Goal: Task Accomplishment & Management: Use online tool/utility

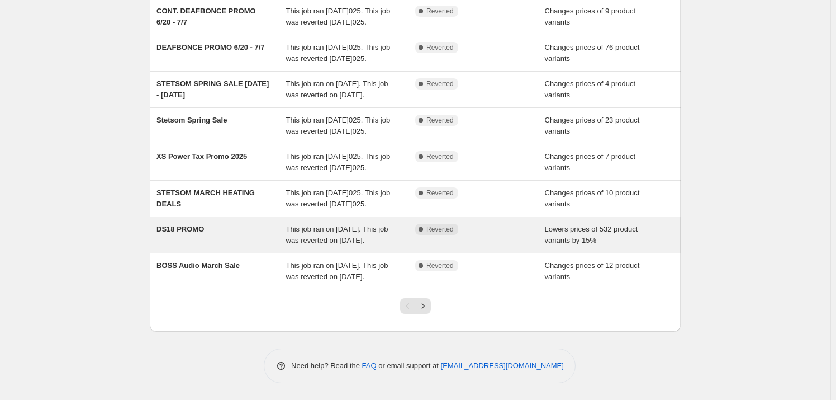
scroll to position [219, 0]
click at [191, 225] on span "DS18 PROMO" at bounding box center [179, 229] width 47 height 8
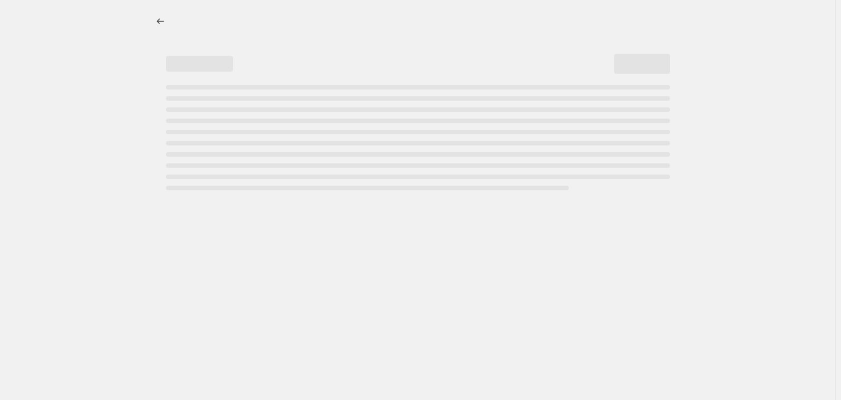
select select "percentage"
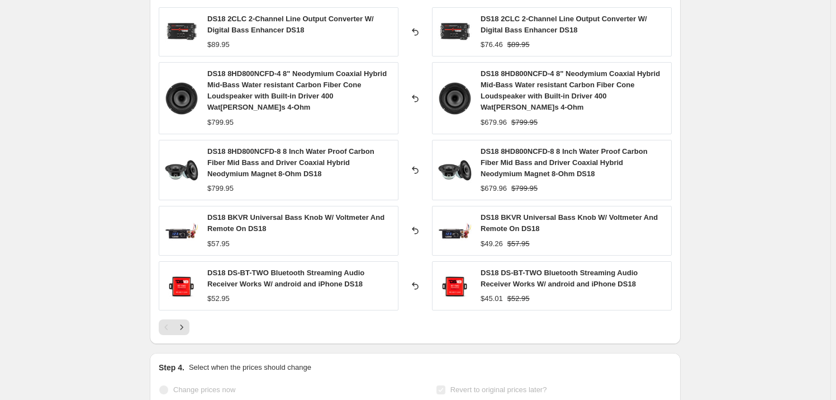
scroll to position [812, 0]
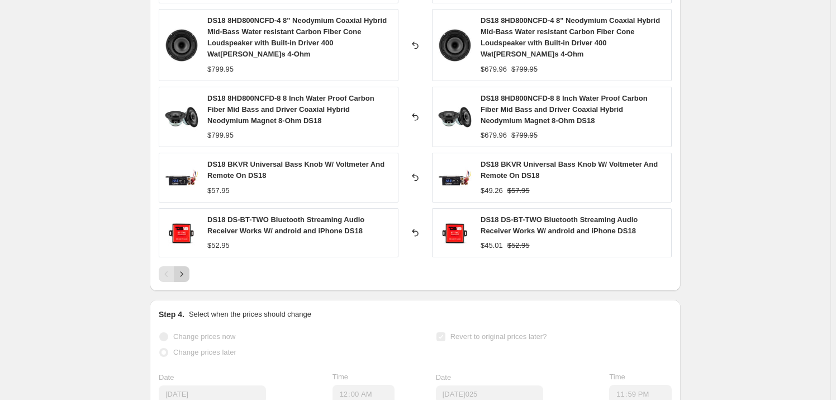
click at [187, 277] on icon "Next" at bounding box center [181, 273] width 11 height 11
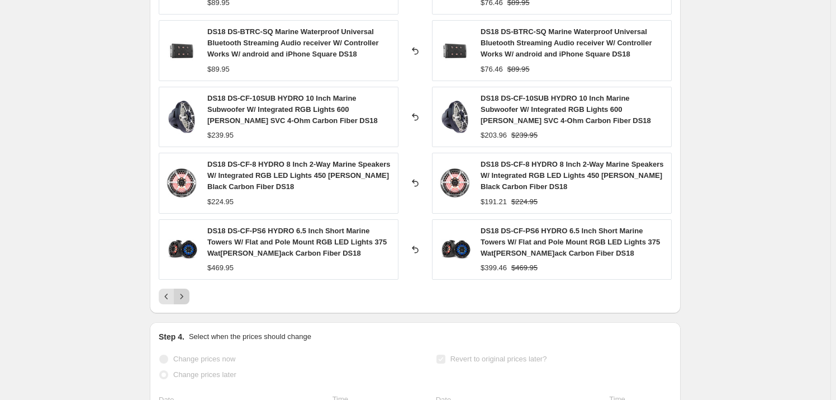
click at [186, 294] on icon "Next" at bounding box center [181, 296] width 11 height 11
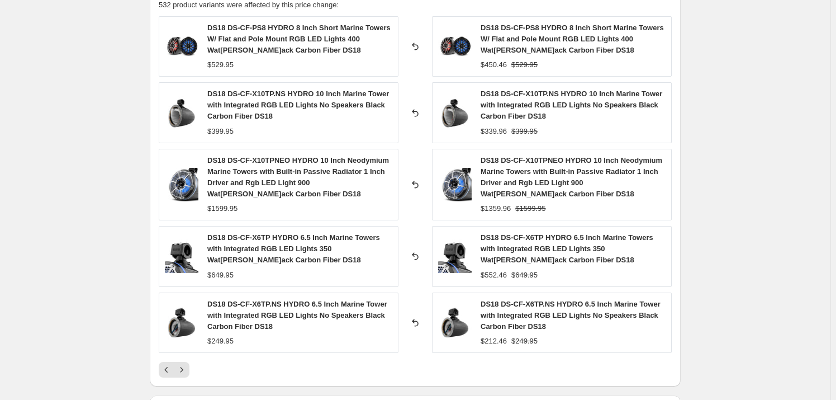
scroll to position [762, 0]
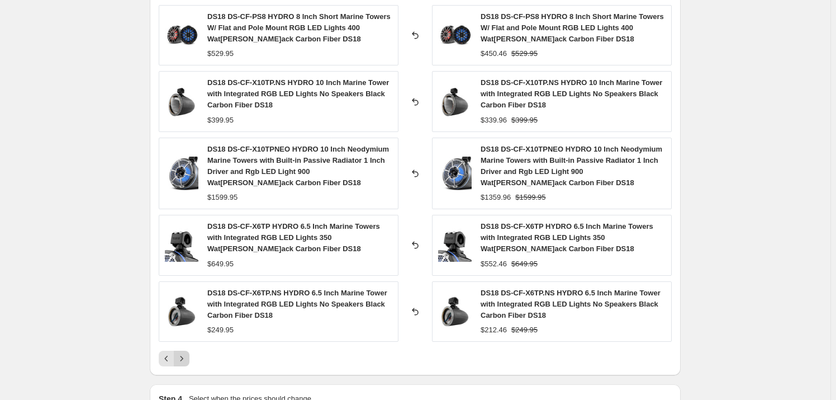
click at [187, 355] on icon "Next" at bounding box center [181, 358] width 11 height 11
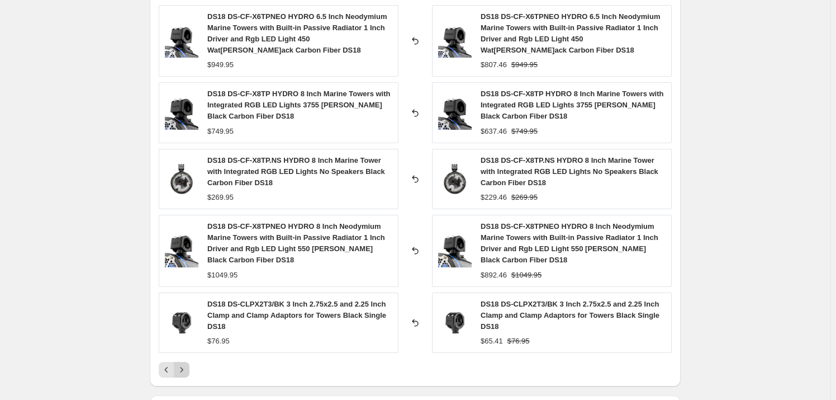
click at [187, 374] on button "Next" at bounding box center [182, 370] width 16 height 16
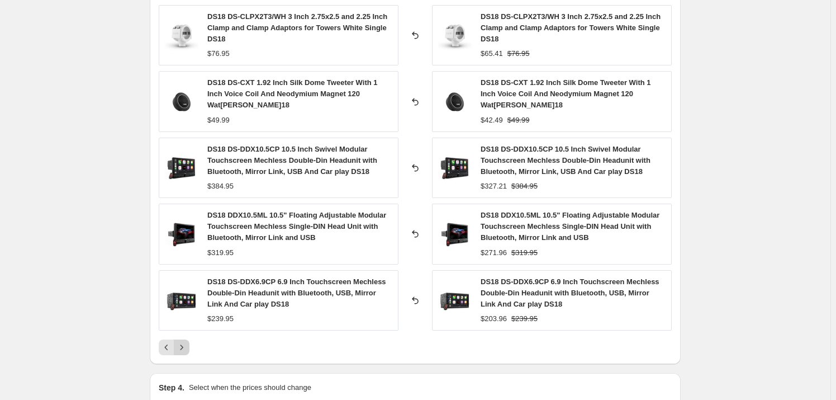
click at [187, 347] on icon "Next" at bounding box center [181, 346] width 11 height 11
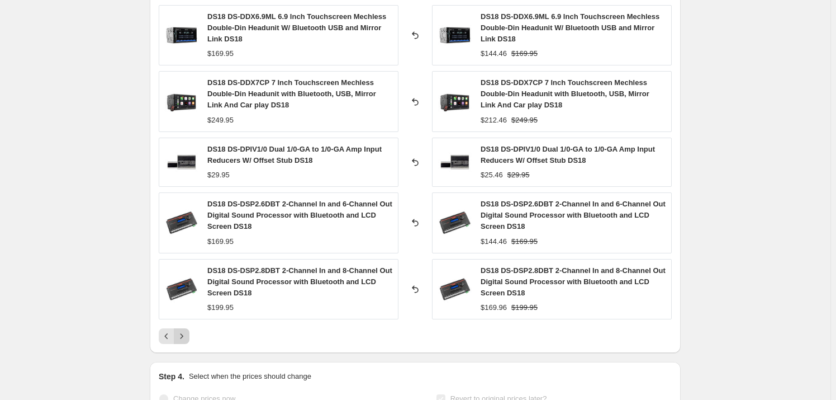
click at [184, 334] on icon "Next" at bounding box center [181, 335] width 11 height 11
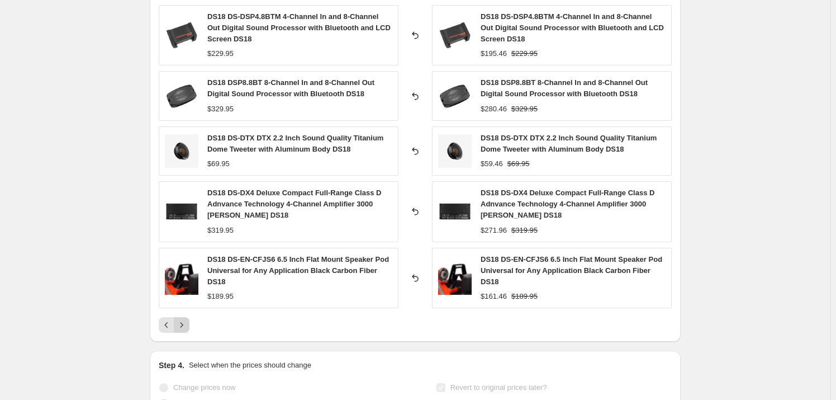
click at [189, 323] on button "Next" at bounding box center [182, 325] width 16 height 16
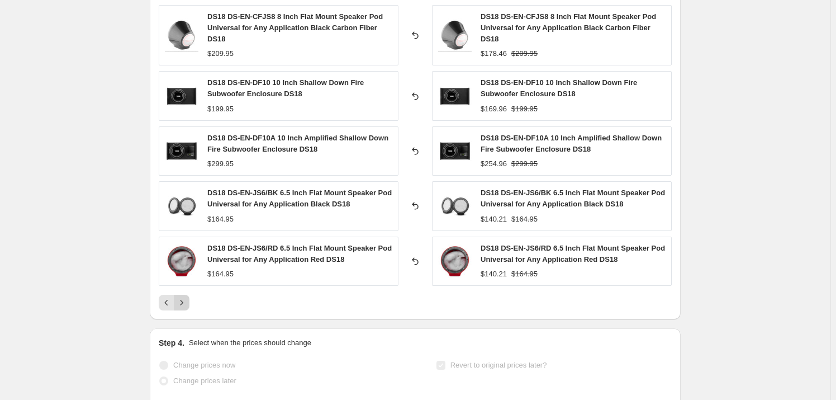
click at [186, 302] on icon "Next" at bounding box center [181, 302] width 11 height 11
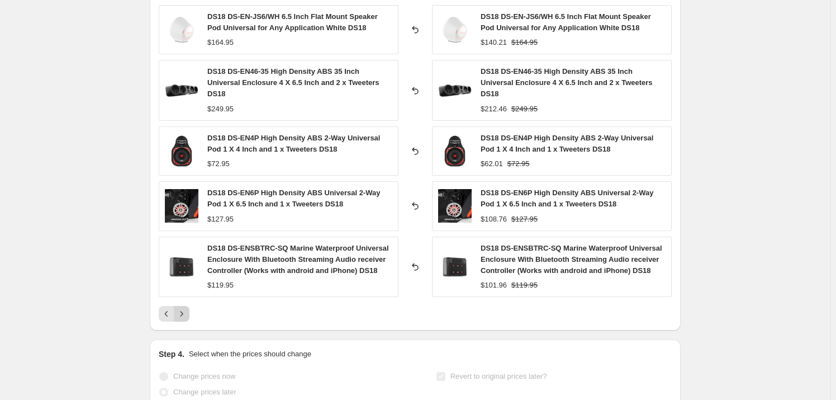
click at [186, 308] on icon "Next" at bounding box center [181, 313] width 11 height 11
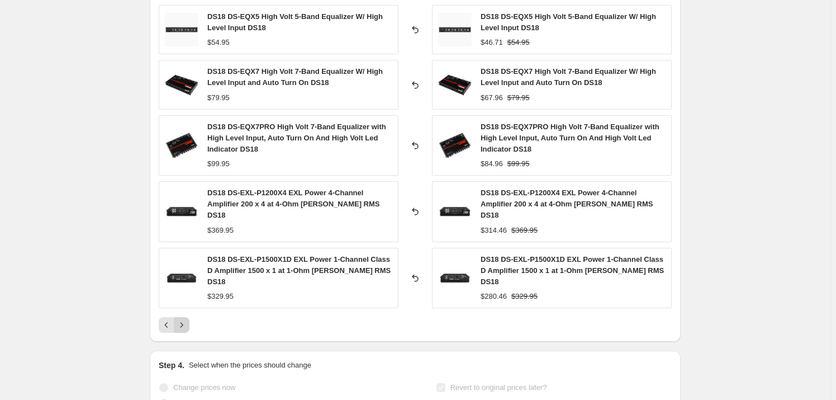
click at [186, 319] on icon "Next" at bounding box center [181, 324] width 11 height 11
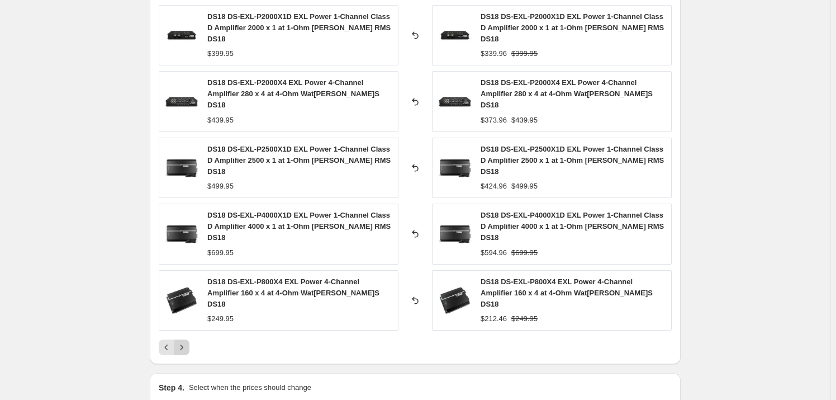
click at [186, 339] on button "Next" at bounding box center [182, 347] width 16 height 16
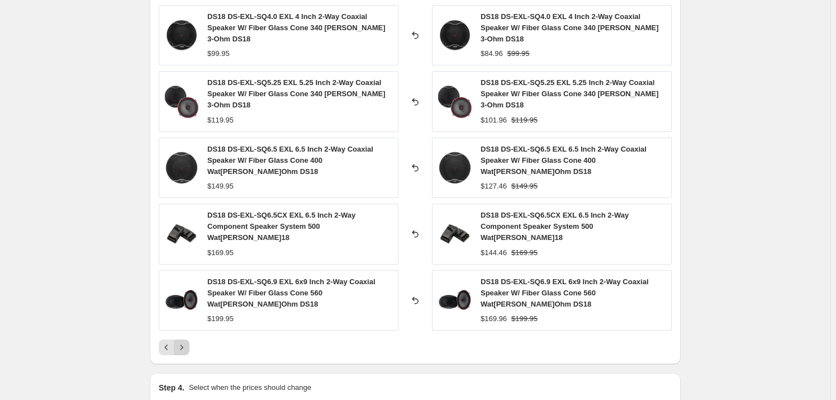
click at [186, 341] on icon "Next" at bounding box center [181, 346] width 11 height 11
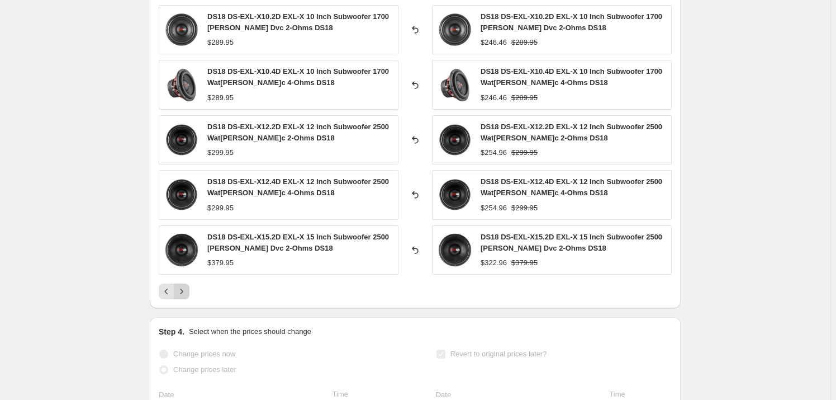
click at [187, 286] on icon "Next" at bounding box center [181, 291] width 11 height 11
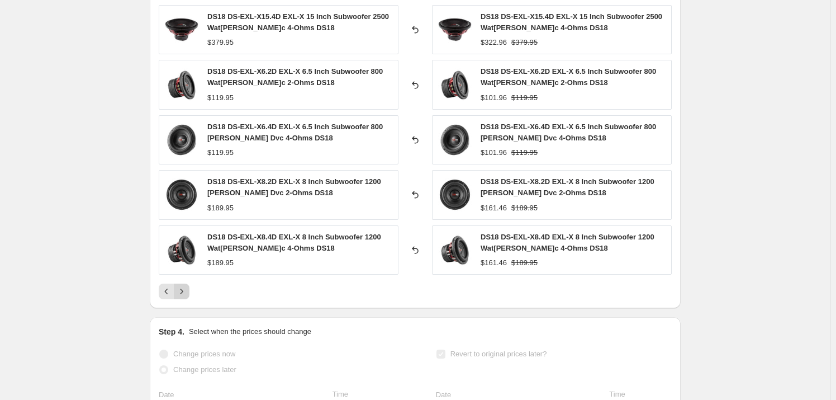
click at [187, 286] on icon "Next" at bounding box center [181, 291] width 11 height 11
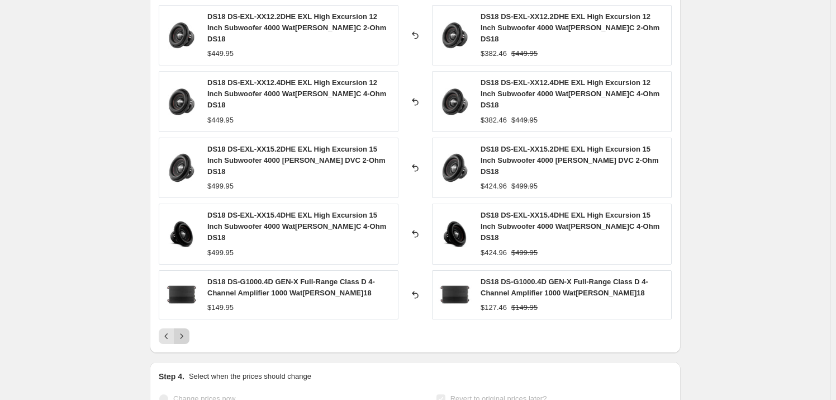
click at [187, 330] on icon "Next" at bounding box center [181, 335] width 11 height 11
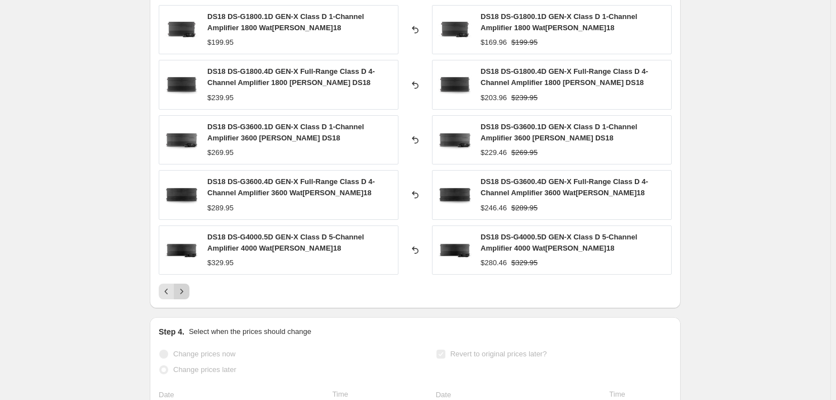
click at [187, 286] on icon "Next" at bounding box center [181, 291] width 11 height 11
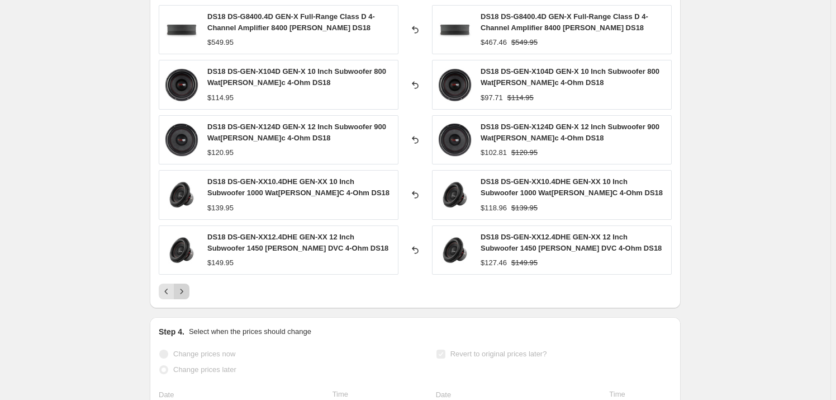
click at [187, 286] on icon "Next" at bounding box center [181, 291] width 11 height 11
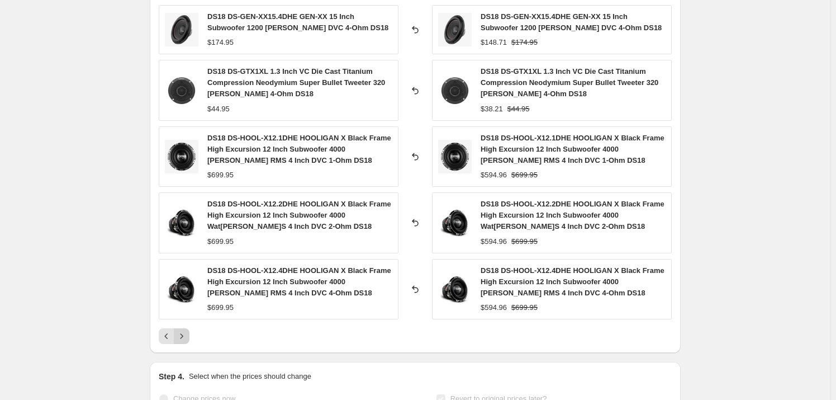
click at [187, 286] on img at bounding box center [182, 289] width 34 height 34
click at [183, 332] on icon "Next" at bounding box center [181, 335] width 11 height 11
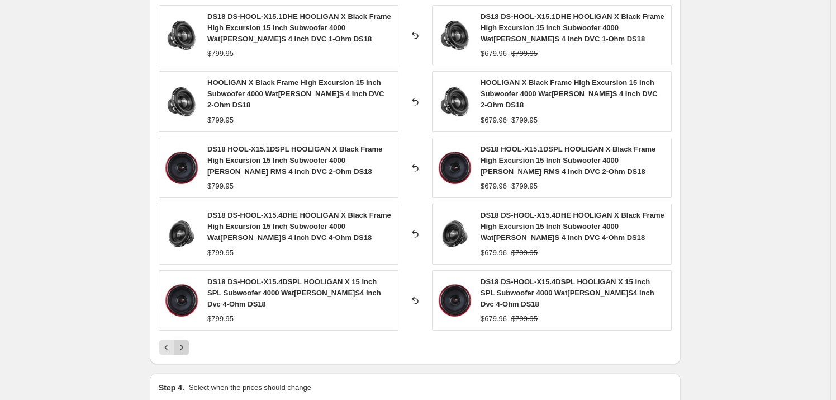
click at [184, 341] on icon "Next" at bounding box center [181, 346] width 11 height 11
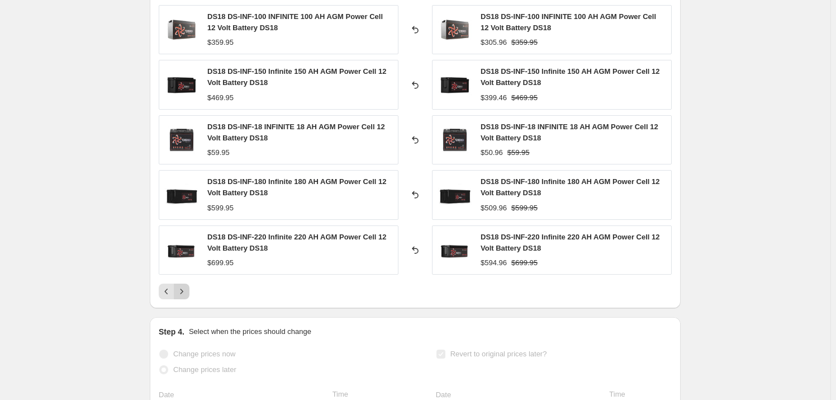
click at [185, 295] on icon "Next" at bounding box center [181, 291] width 11 height 11
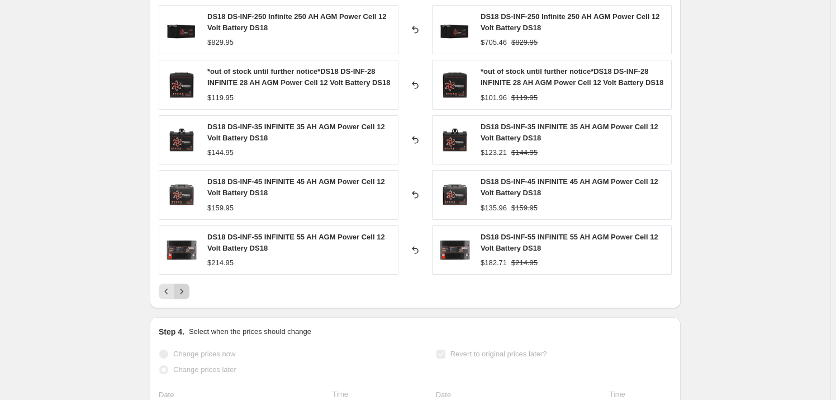
click at [186, 293] on icon "Next" at bounding box center [181, 291] width 11 height 11
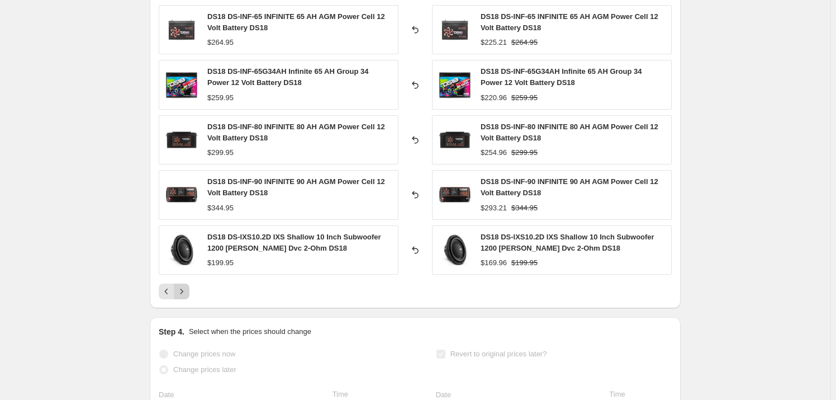
click at [186, 293] on icon "Next" at bounding box center [181, 291] width 11 height 11
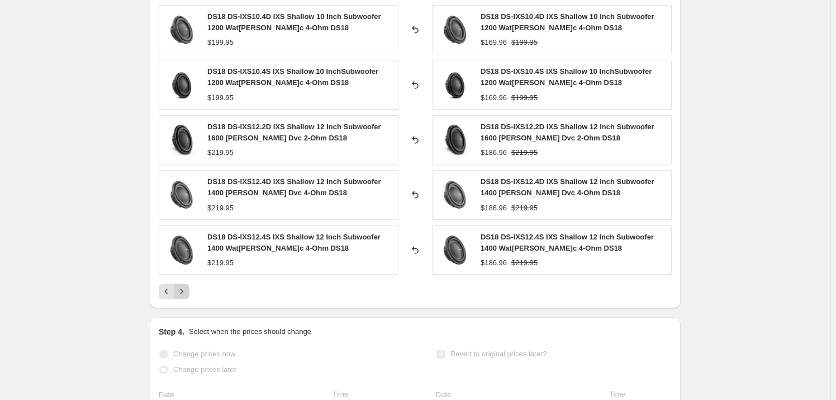
click at [186, 293] on icon "Next" at bounding box center [181, 291] width 11 height 11
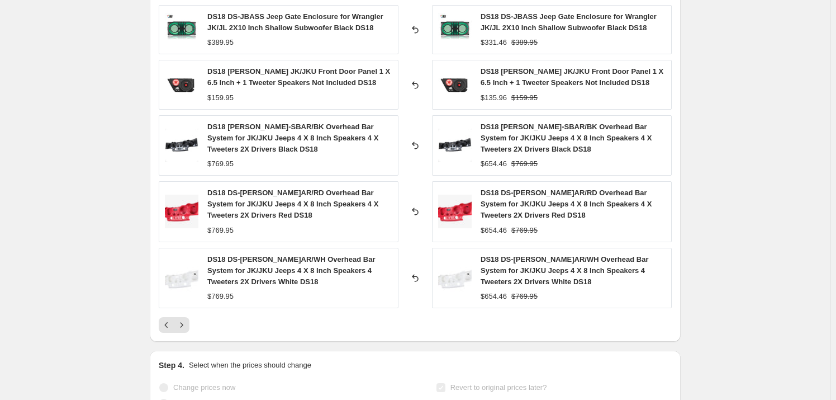
click at [182, 322] on icon "Next" at bounding box center [181, 324] width 11 height 11
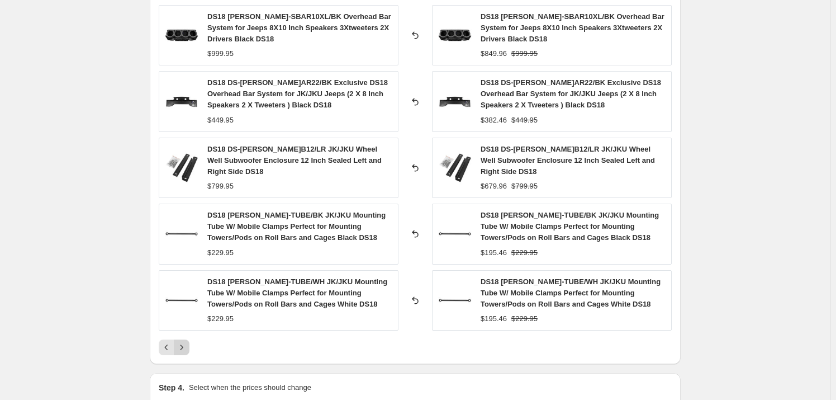
click at [186, 341] on icon "Next" at bounding box center [181, 346] width 11 height 11
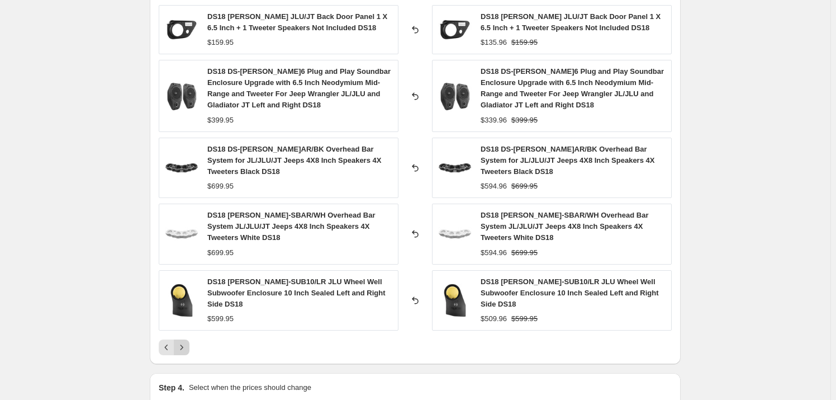
click at [179, 341] on icon "Next" at bounding box center [181, 346] width 11 height 11
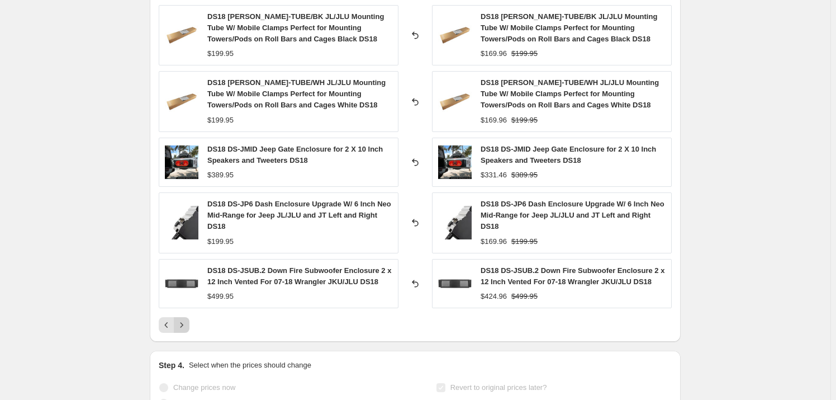
click at [184, 327] on icon "Next" at bounding box center [181, 324] width 11 height 11
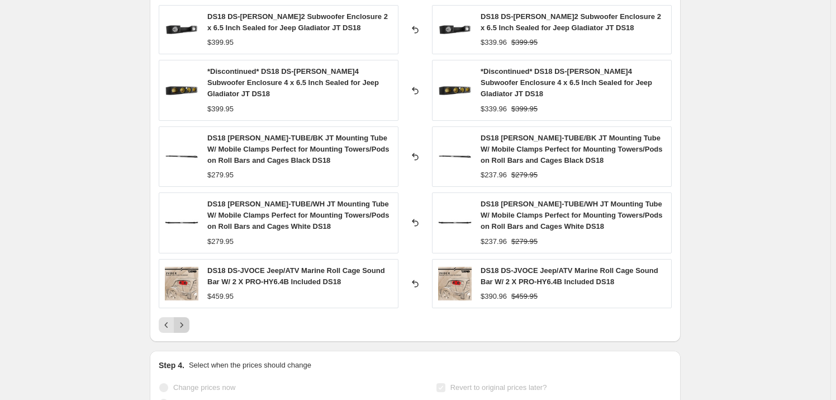
click at [184, 319] on icon "Next" at bounding box center [181, 324] width 11 height 11
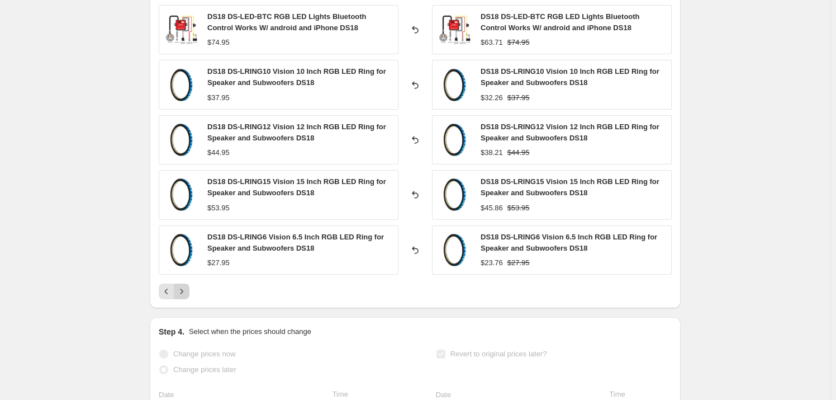
click at [183, 292] on icon "Next" at bounding box center [181, 290] width 3 height 5
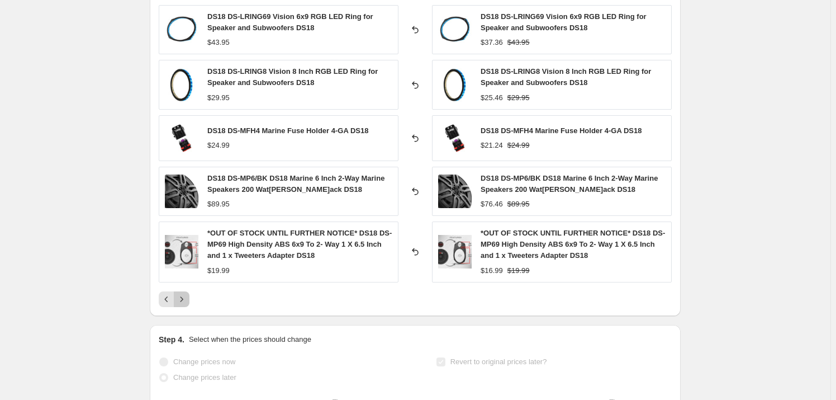
click at [184, 292] on button "Next" at bounding box center [182, 299] width 16 height 16
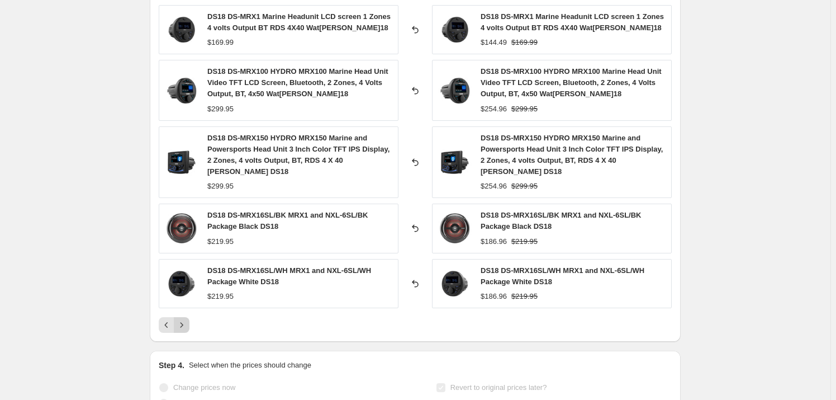
click at [187, 317] on button "Next" at bounding box center [182, 325] width 16 height 16
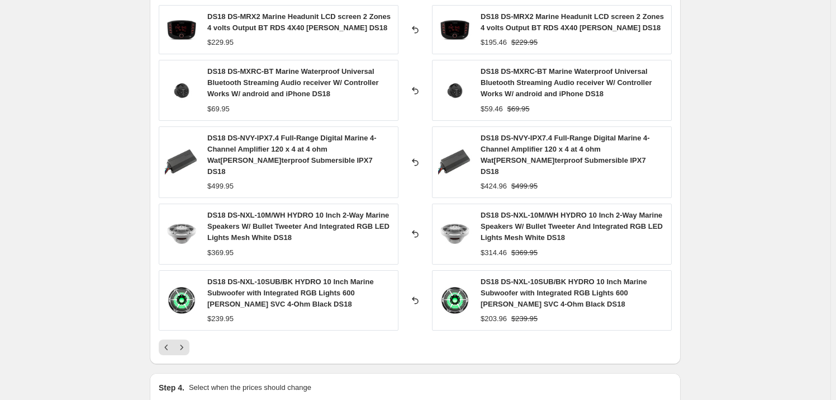
click at [184, 324] on div "DS18 DS-MRX2 Marine Headunit LCD screen 2 Zones 4 volts Output BT RDS 4X40 Wat[…" at bounding box center [415, 180] width 513 height 350
click at [184, 341] on icon "Next" at bounding box center [181, 346] width 11 height 11
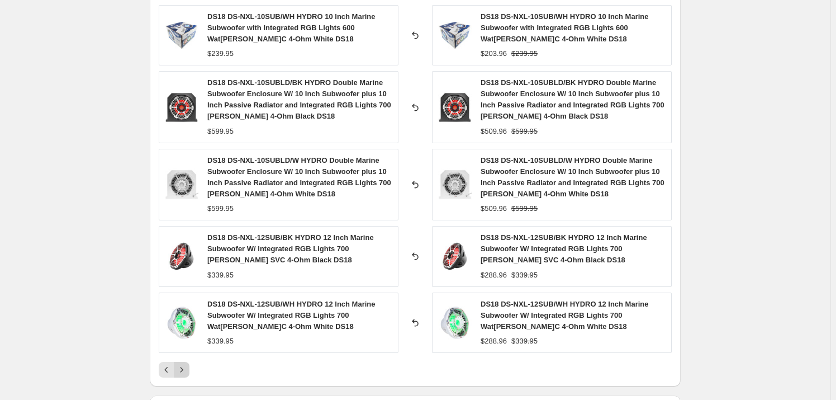
click at [183, 364] on icon "Next" at bounding box center [181, 369] width 11 height 11
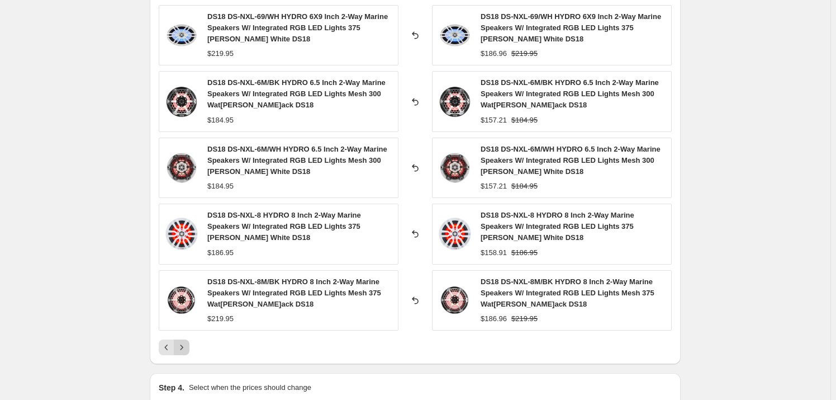
click at [183, 346] on icon "Next" at bounding box center [181, 346] width 3 height 5
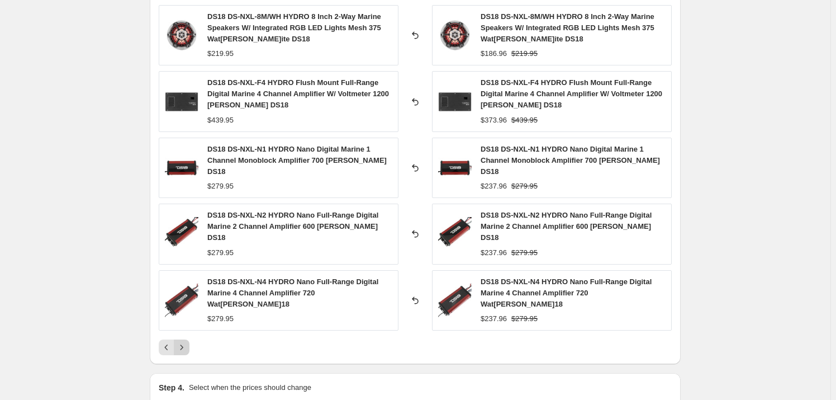
click at [183, 341] on icon "Next" at bounding box center [181, 346] width 11 height 11
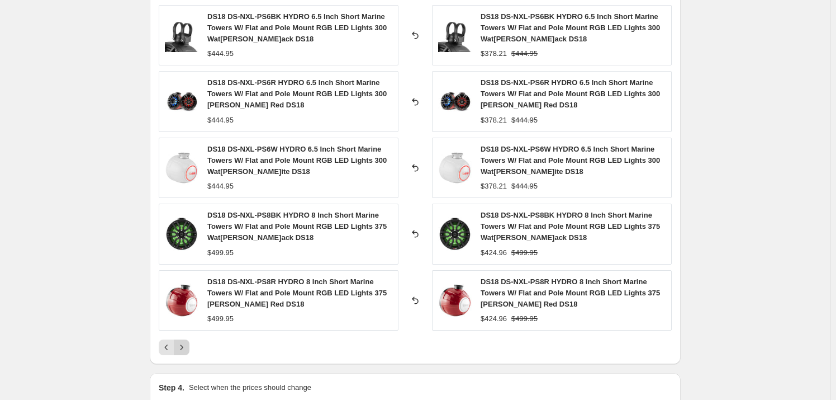
click at [186, 345] on icon "Next" at bounding box center [181, 346] width 11 height 11
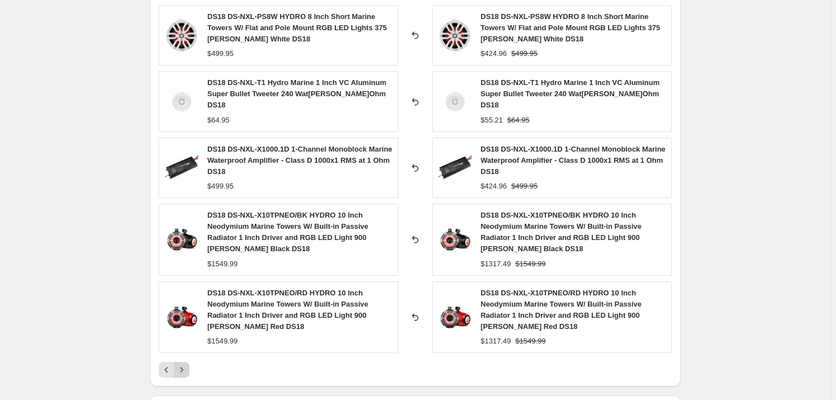
click at [187, 364] on icon "Next" at bounding box center [181, 369] width 11 height 11
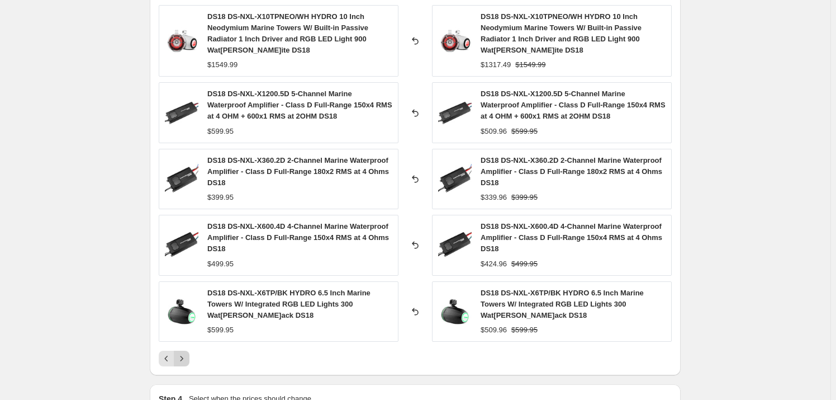
click at [187, 360] on icon "Next" at bounding box center [181, 358] width 11 height 11
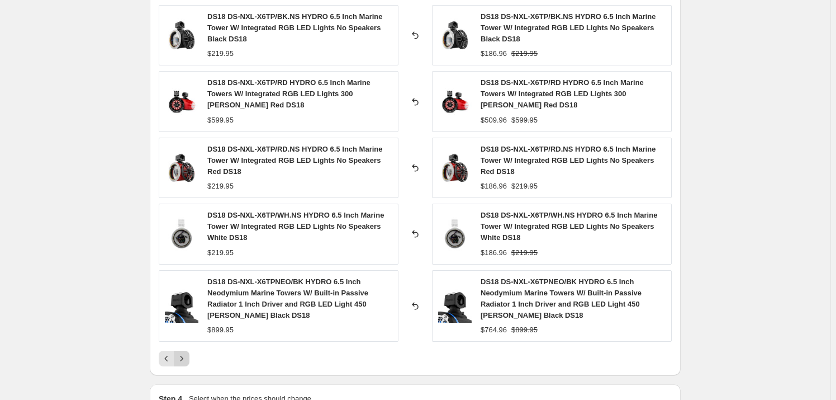
click at [186, 361] on icon "Next" at bounding box center [181, 358] width 11 height 11
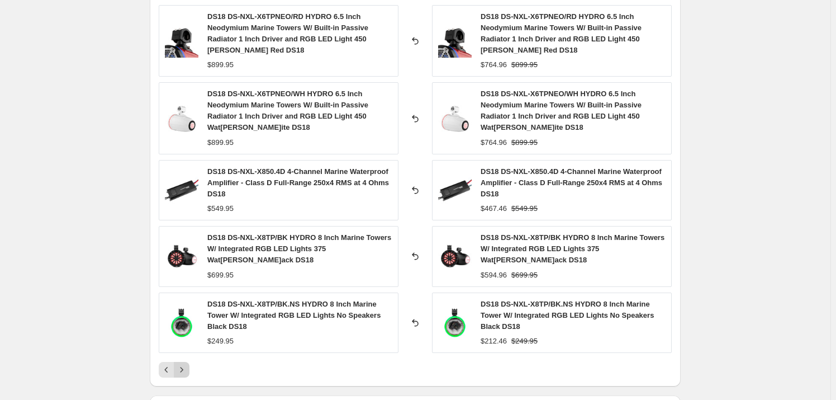
click at [186, 364] on icon "Next" at bounding box center [181, 369] width 11 height 11
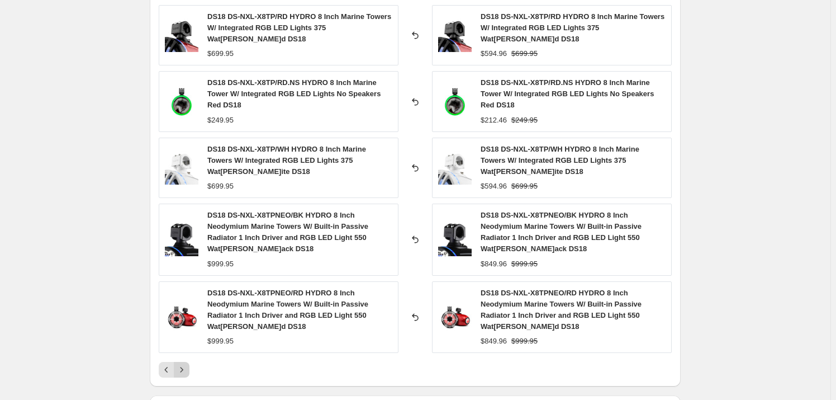
click at [186, 364] on icon "Next" at bounding box center [181, 369] width 11 height 11
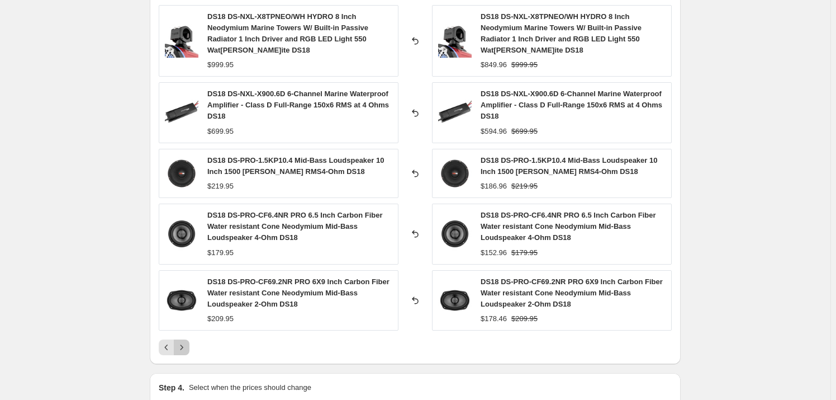
click at [187, 348] on icon "Next" at bounding box center [181, 346] width 11 height 11
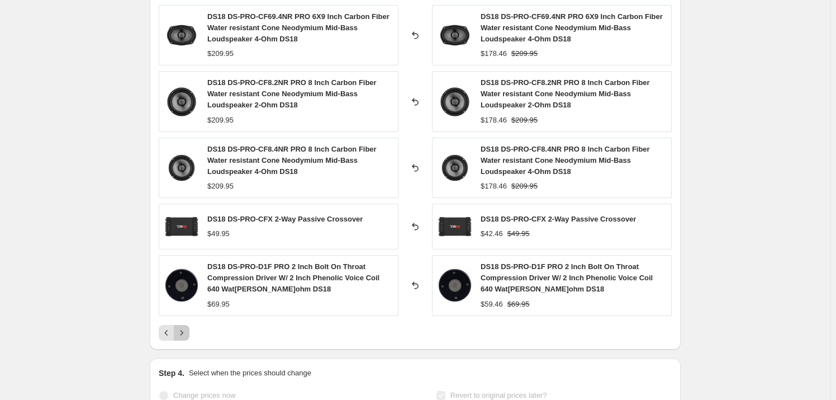
click at [187, 335] on icon "Next" at bounding box center [181, 332] width 11 height 11
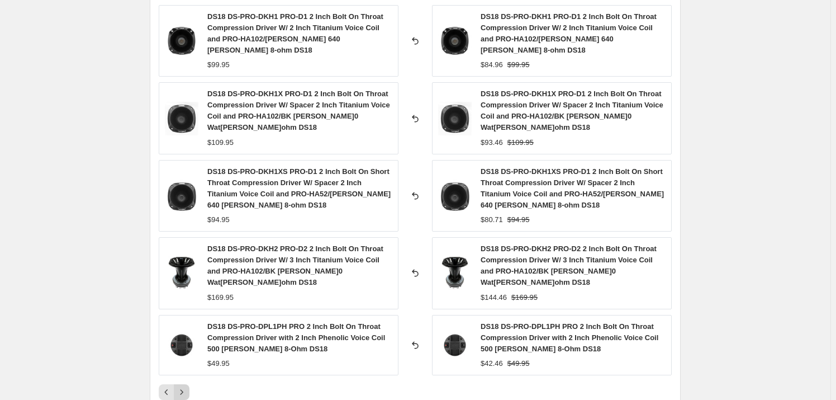
click at [184, 386] on icon "Next" at bounding box center [181, 391] width 11 height 11
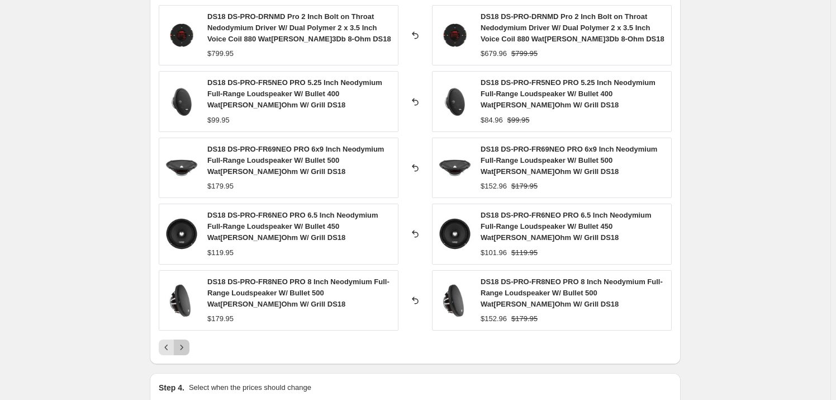
click at [187, 348] on icon "Next" at bounding box center [181, 346] width 11 height 11
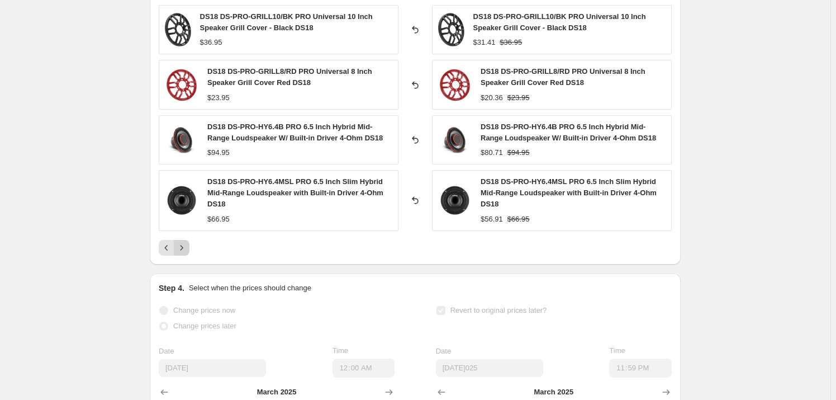
click at [187, 246] on icon "Next" at bounding box center [181, 247] width 11 height 11
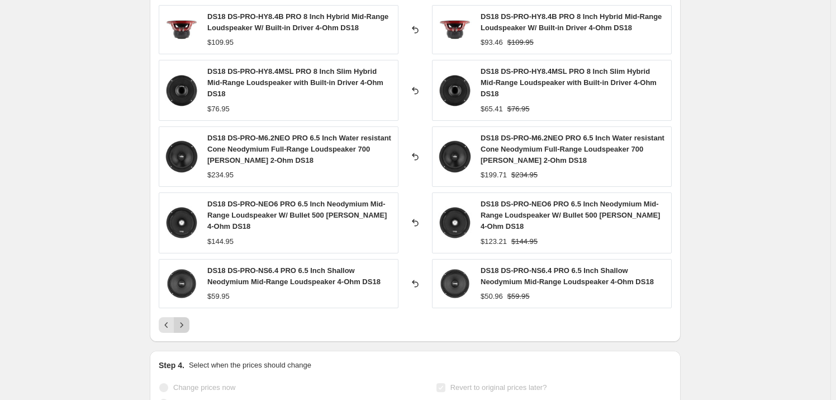
click at [185, 319] on icon "Next" at bounding box center [181, 324] width 11 height 11
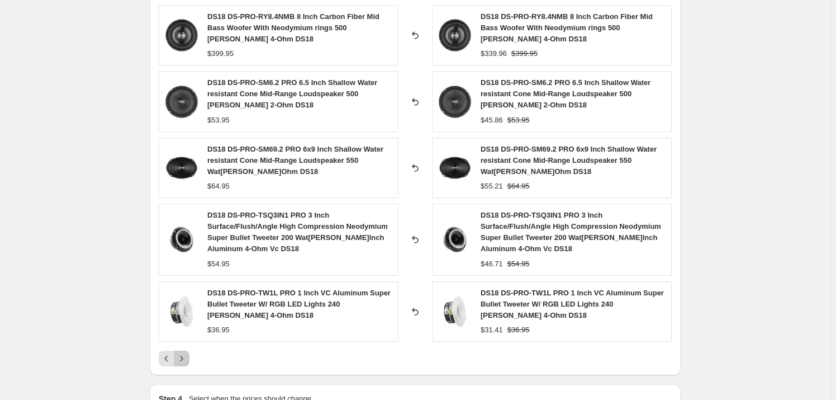
click at [183, 354] on icon "Next" at bounding box center [181, 358] width 11 height 11
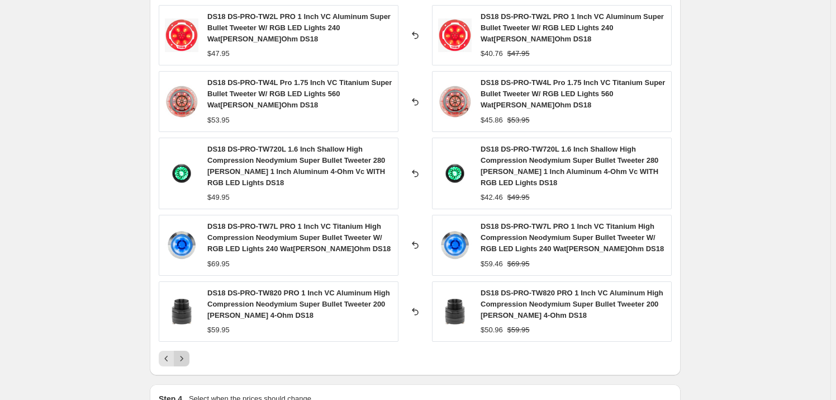
click at [187, 357] on icon "Next" at bounding box center [181, 358] width 11 height 11
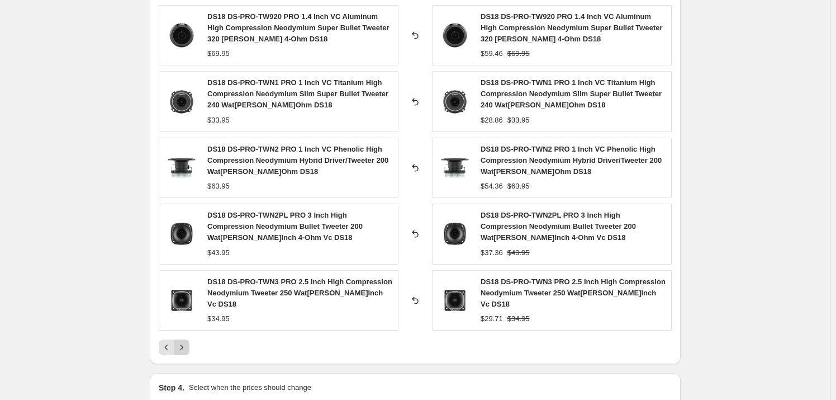
click at [185, 341] on icon "Next" at bounding box center [181, 346] width 11 height 11
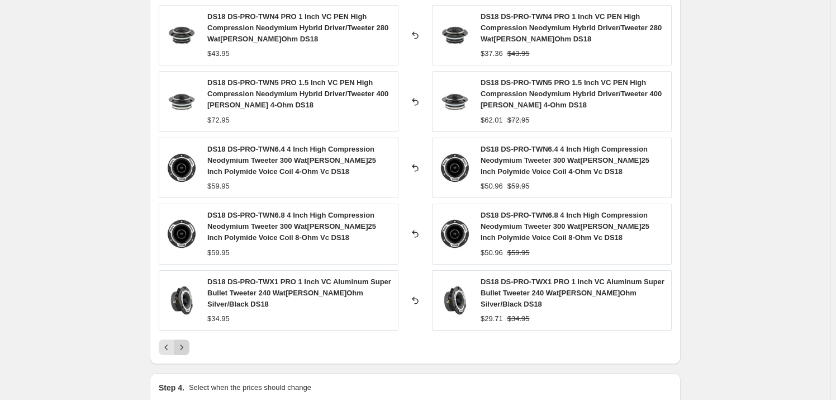
click at [185, 341] on icon "Next" at bounding box center [181, 346] width 11 height 11
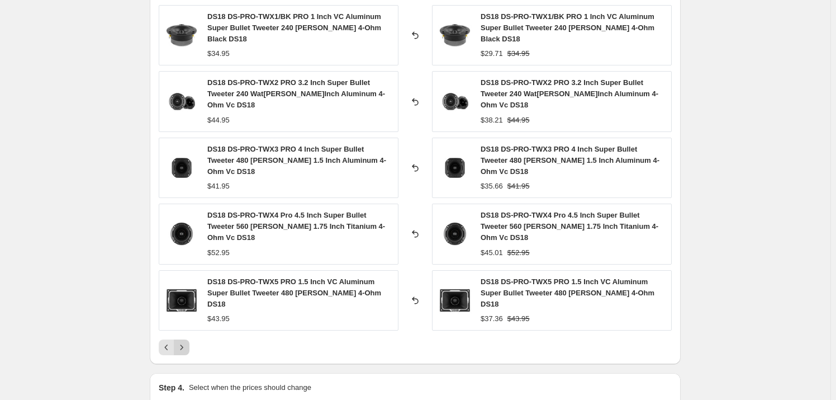
click at [185, 341] on icon "Next" at bounding box center [181, 346] width 11 height 11
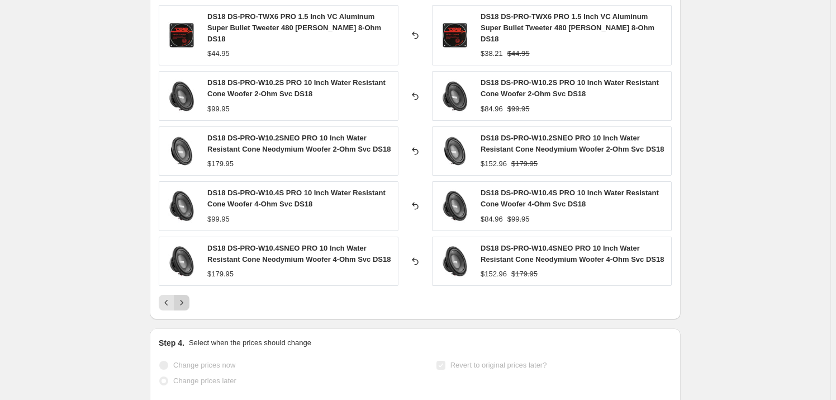
click at [186, 296] on button "Next" at bounding box center [182, 302] width 16 height 16
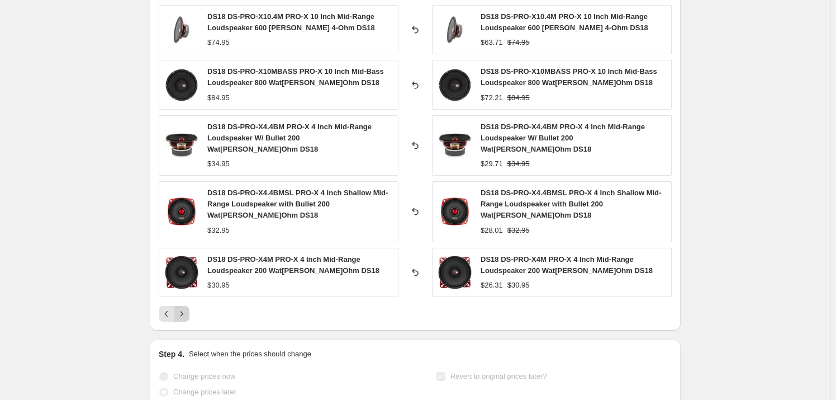
click at [186, 308] on icon "Next" at bounding box center [181, 313] width 11 height 11
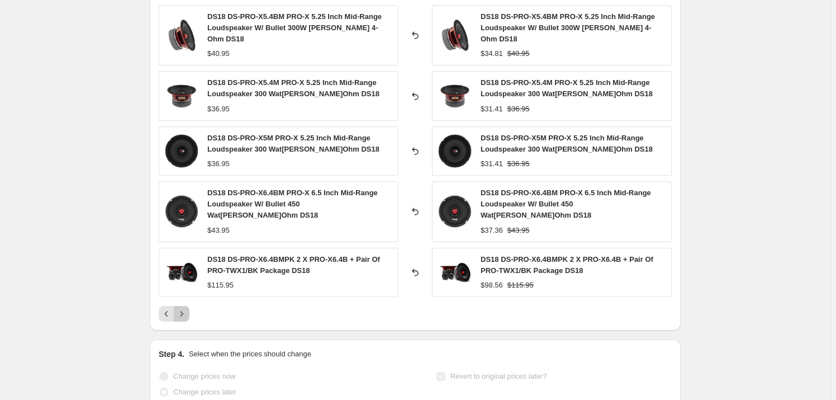
click at [189, 306] on button "Next" at bounding box center [182, 314] width 16 height 16
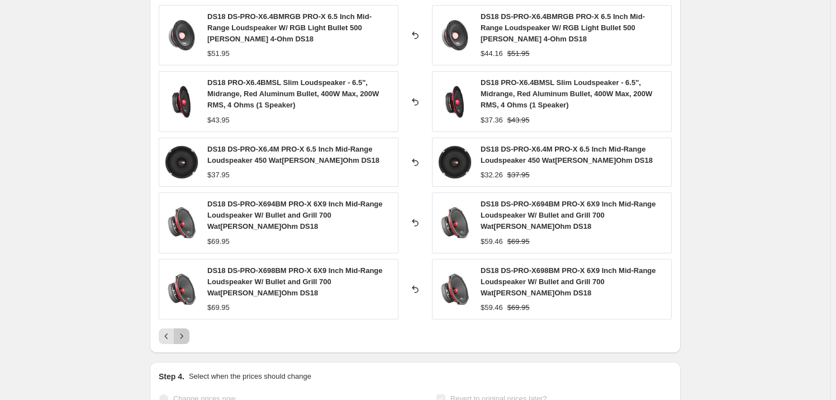
click at [187, 330] on icon "Next" at bounding box center [181, 335] width 11 height 11
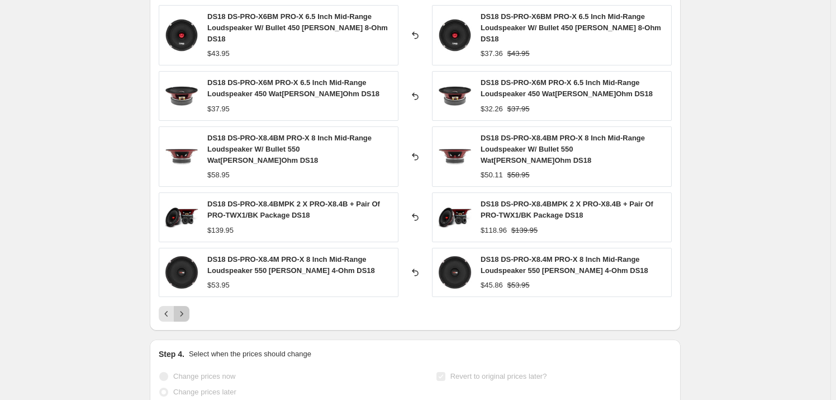
click at [185, 308] on icon "Next" at bounding box center [181, 313] width 11 height 11
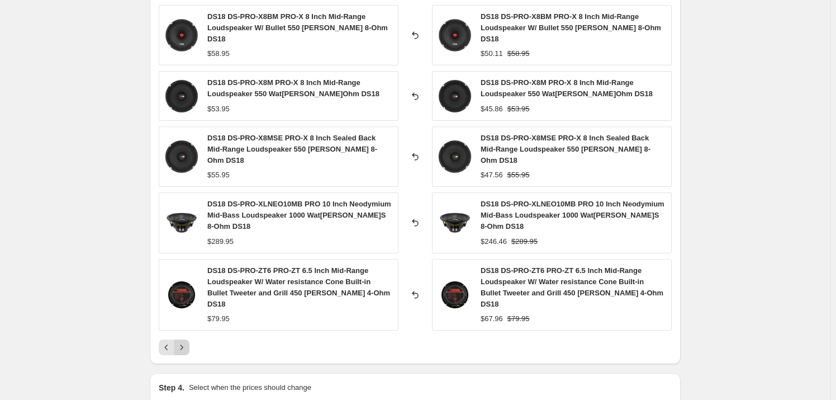
click at [184, 341] on icon "Next" at bounding box center [181, 346] width 11 height 11
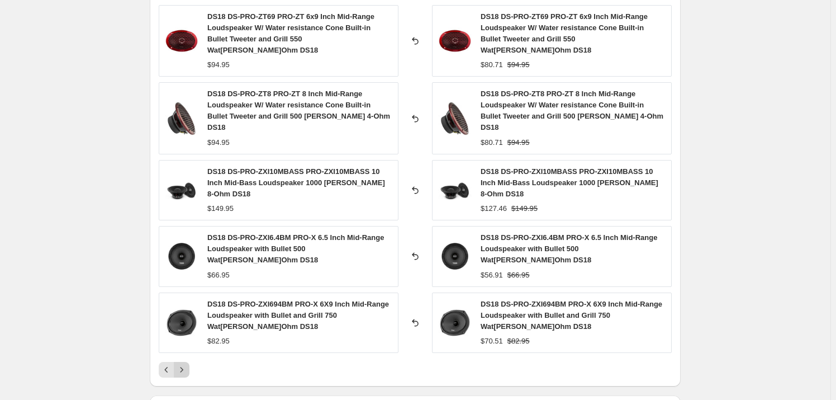
click at [187, 316] on div "DS18 DS-PRO-ZT69 PRO-ZT 6x9 Inch Mid-Range Loudspeaker W/ Water resistance Cone…" at bounding box center [415, 191] width 513 height 372
click at [187, 362] on button "Next" at bounding box center [182, 370] width 16 height 16
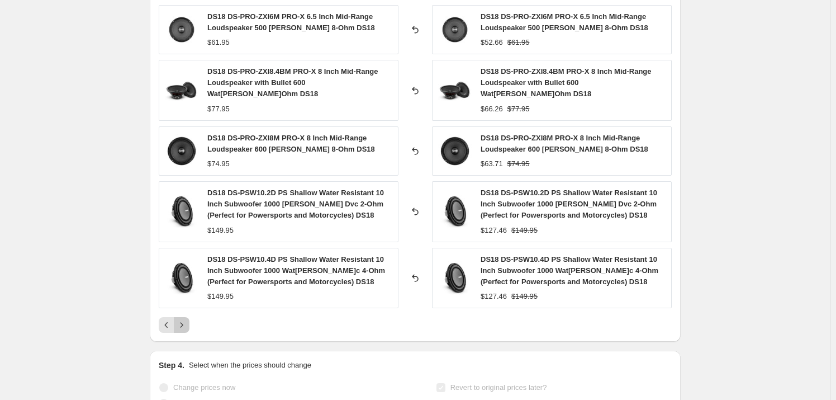
click at [187, 319] on icon "Next" at bounding box center [181, 324] width 11 height 11
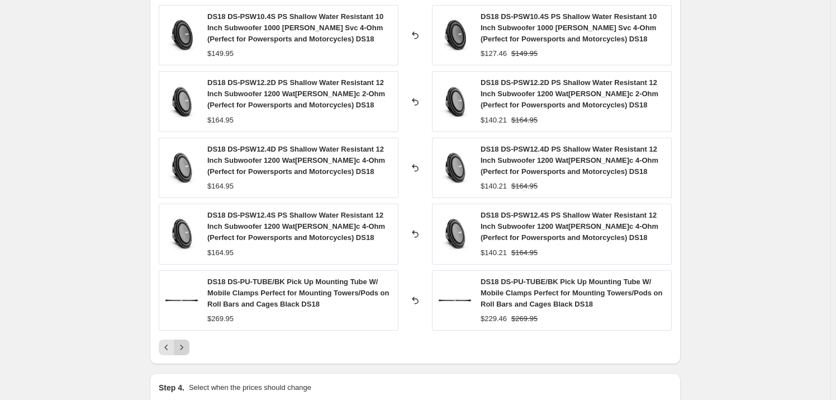
click at [184, 341] on icon "Next" at bounding box center [181, 346] width 11 height 11
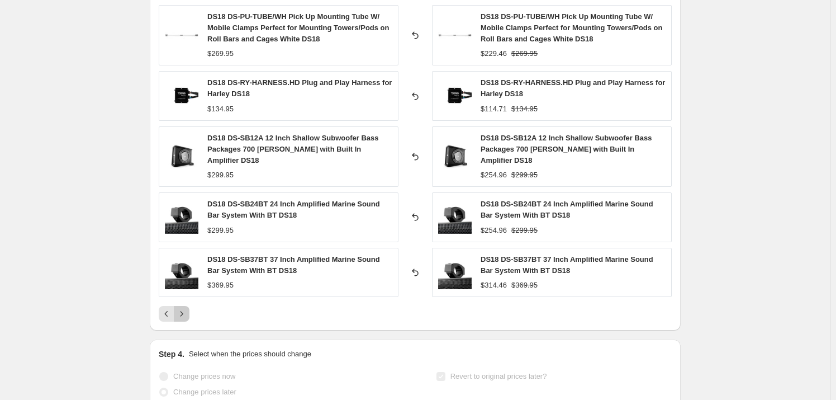
click at [186, 308] on icon "Next" at bounding box center [181, 313] width 11 height 11
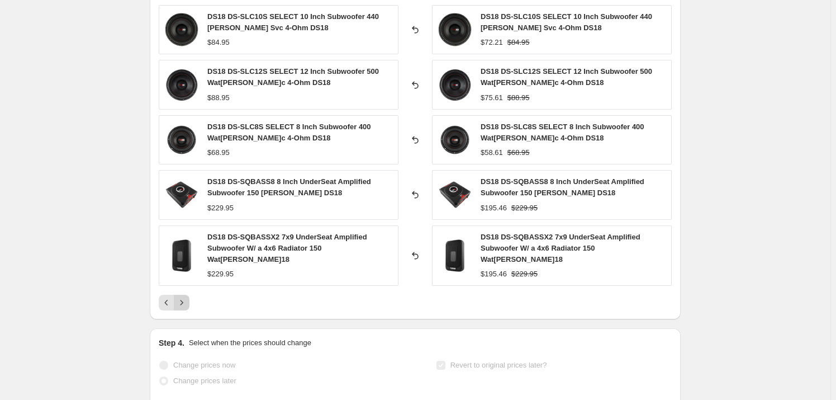
click at [185, 297] on icon "Next" at bounding box center [181, 302] width 11 height 11
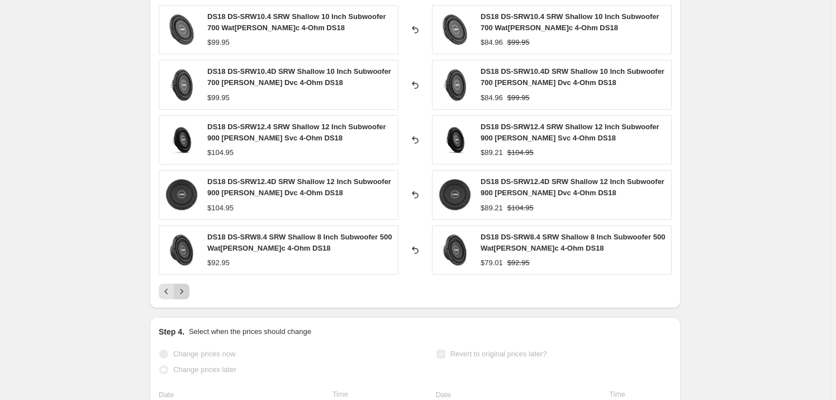
click at [185, 292] on icon "Next" at bounding box center [181, 291] width 11 height 11
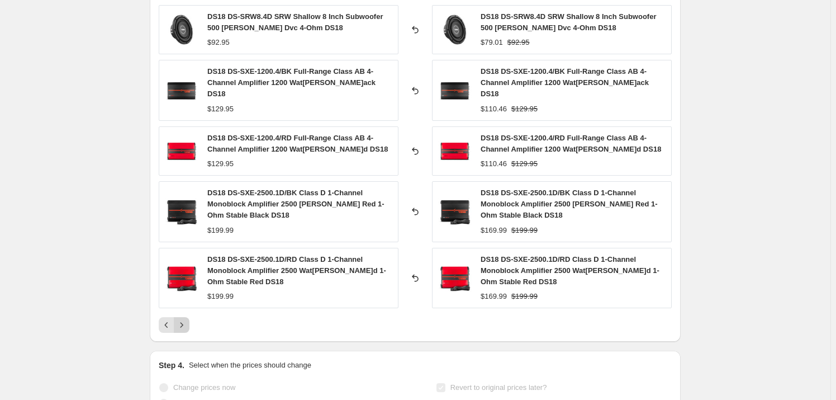
click at [185, 292] on div "DS18 DS-SXE-2500.1D/RD Class D 1-Channel Monoblock Amplifier 2500 [PERSON_NAME]…" at bounding box center [279, 278] width 240 height 60
click at [185, 319] on icon "Next" at bounding box center [181, 324] width 11 height 11
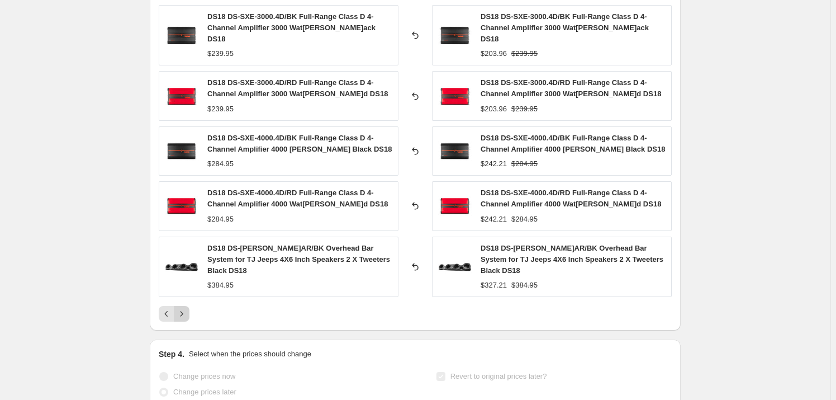
click at [186, 308] on icon "Next" at bounding box center [181, 313] width 11 height 11
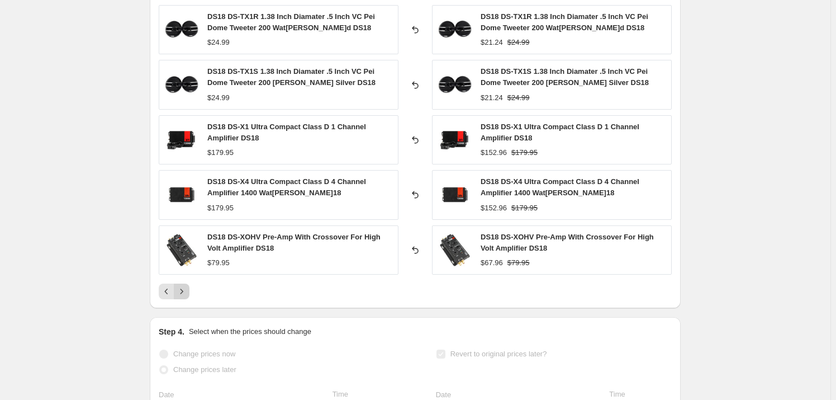
click at [186, 292] on icon "Next" at bounding box center [181, 291] width 11 height 11
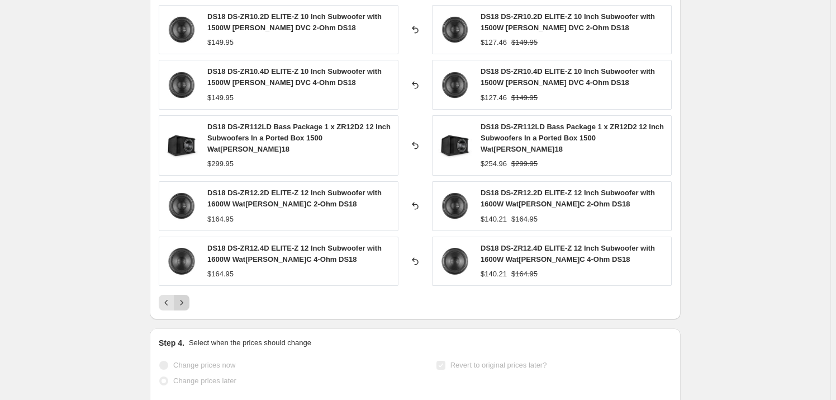
click at [186, 297] on icon "Next" at bounding box center [181, 302] width 11 height 11
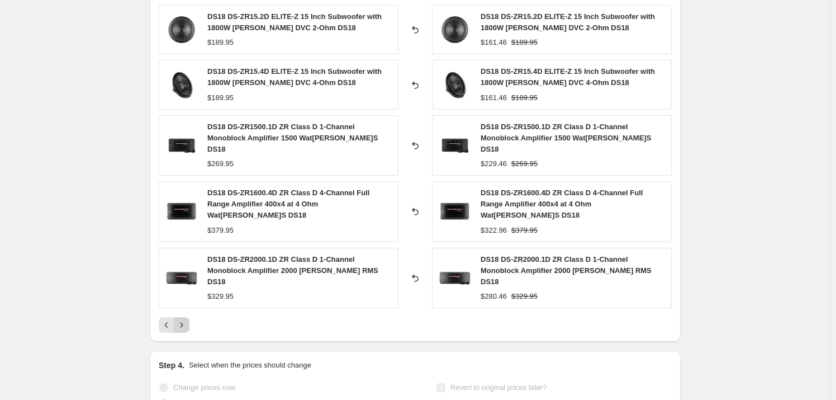
click at [186, 319] on icon "Next" at bounding box center [181, 324] width 11 height 11
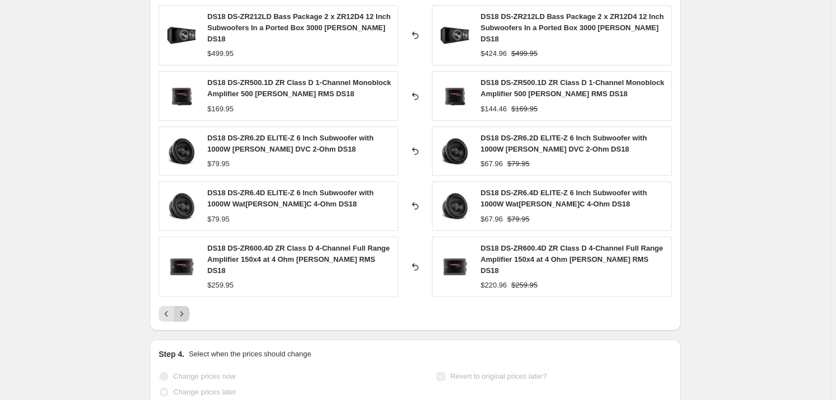
click at [186, 308] on icon "Next" at bounding box center [181, 313] width 11 height 11
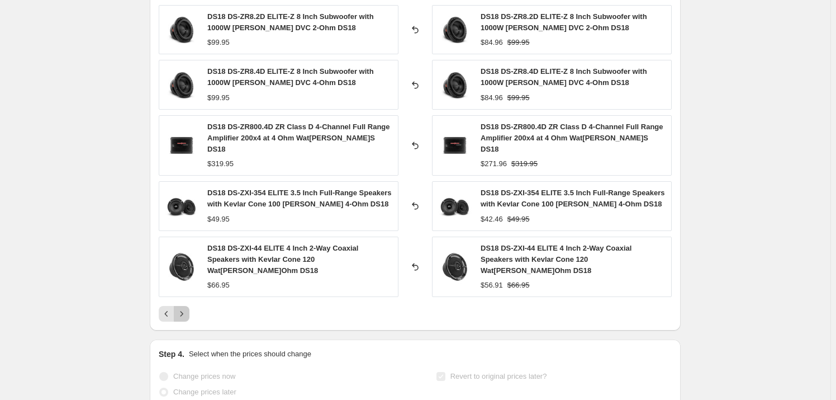
click at [186, 308] on icon "Next" at bounding box center [181, 313] width 11 height 11
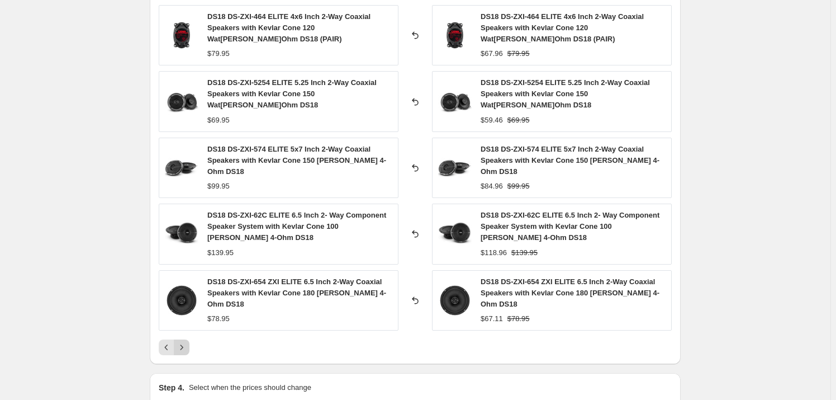
click at [184, 341] on icon "Next" at bounding box center [181, 346] width 11 height 11
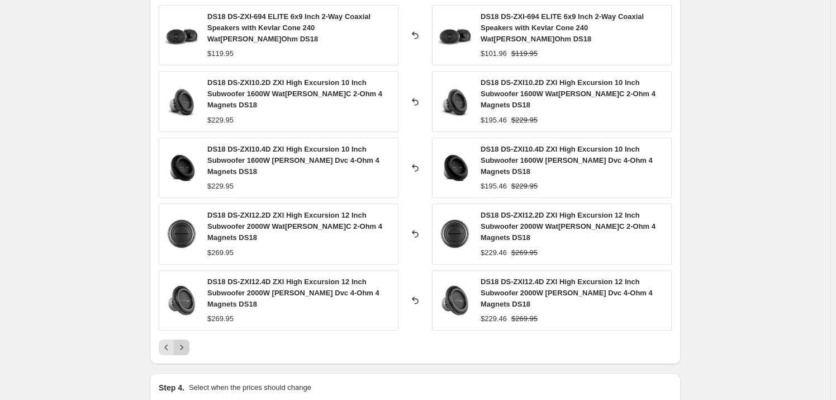
click at [187, 341] on icon "Next" at bounding box center [181, 346] width 11 height 11
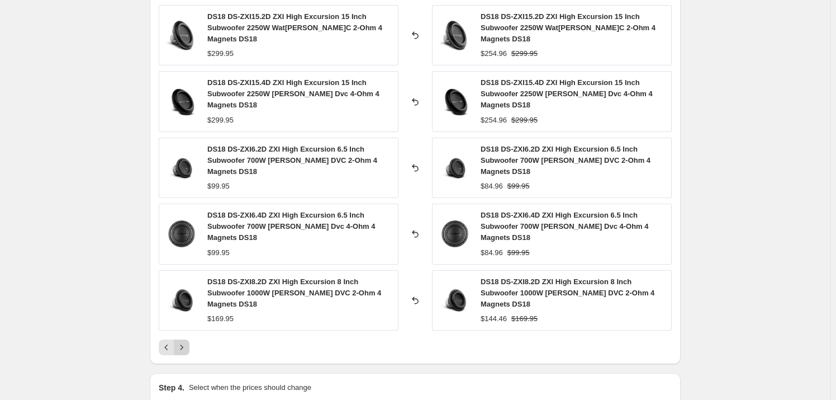
click at [187, 341] on icon "Next" at bounding box center [181, 346] width 11 height 11
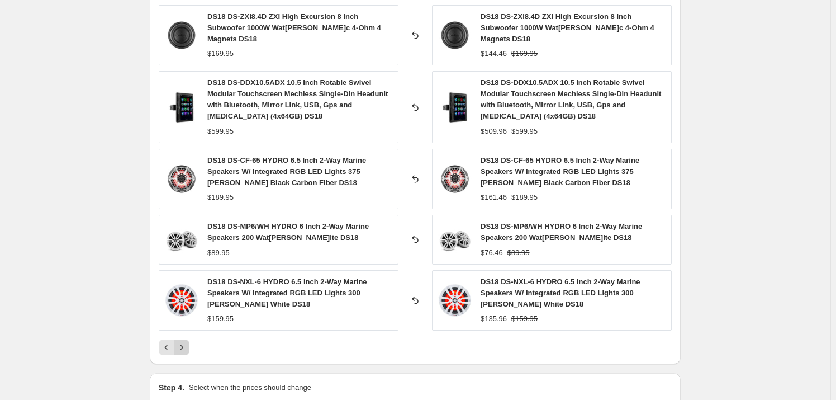
click at [186, 341] on icon "Next" at bounding box center [181, 346] width 11 height 11
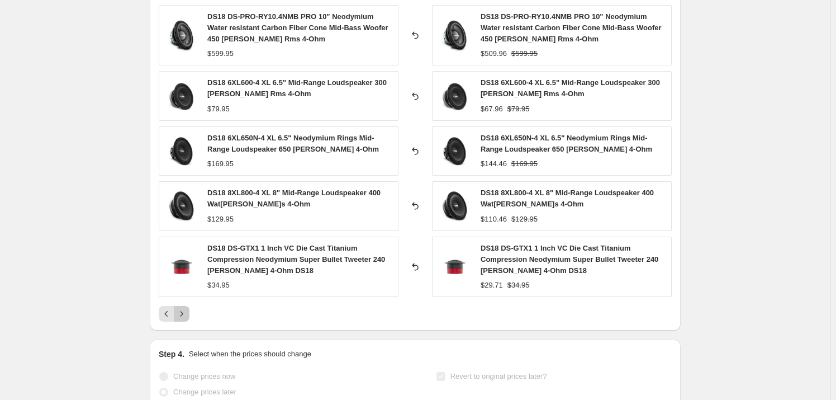
click at [186, 319] on button "Next" at bounding box center [182, 314] width 16 height 16
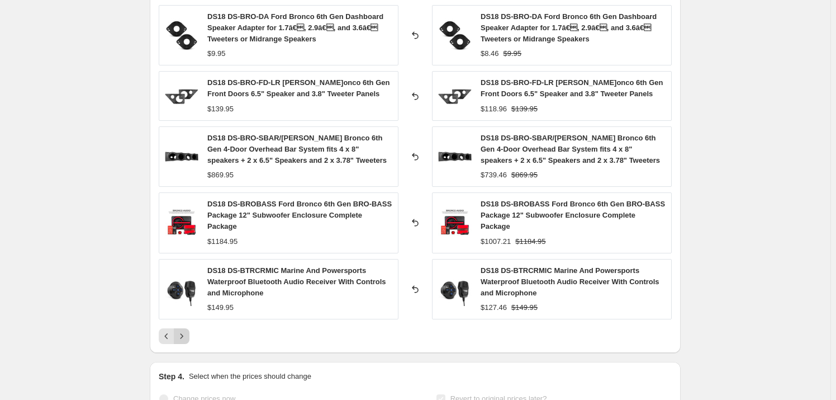
click at [186, 330] on icon "Next" at bounding box center [181, 335] width 11 height 11
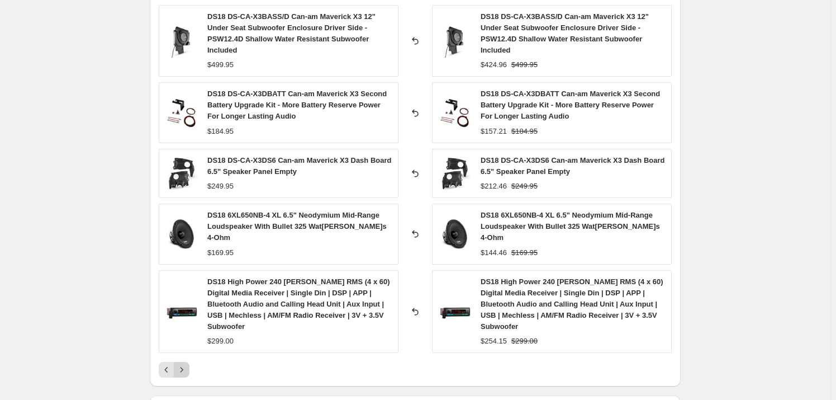
click at [184, 364] on icon "Next" at bounding box center [181, 369] width 11 height 11
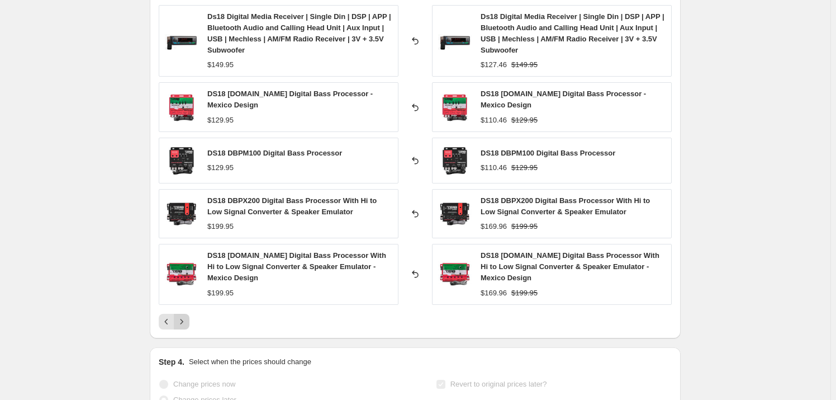
click at [183, 320] on icon "Next" at bounding box center [181, 321] width 11 height 11
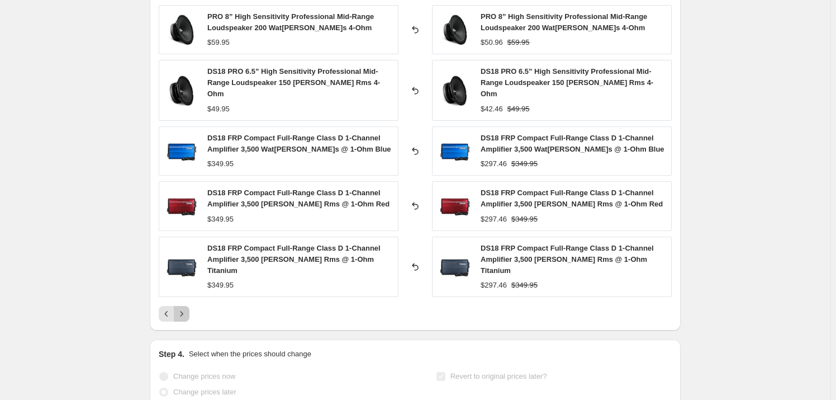
click at [185, 308] on icon "Next" at bounding box center [181, 313] width 11 height 11
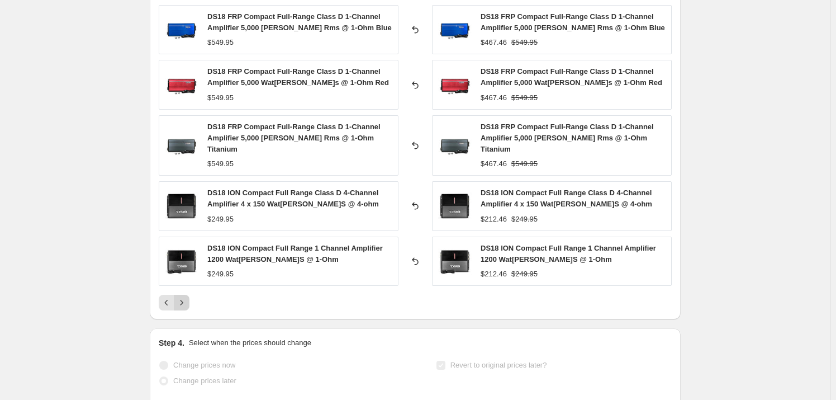
click at [184, 297] on icon "Next" at bounding box center [181, 302] width 11 height 11
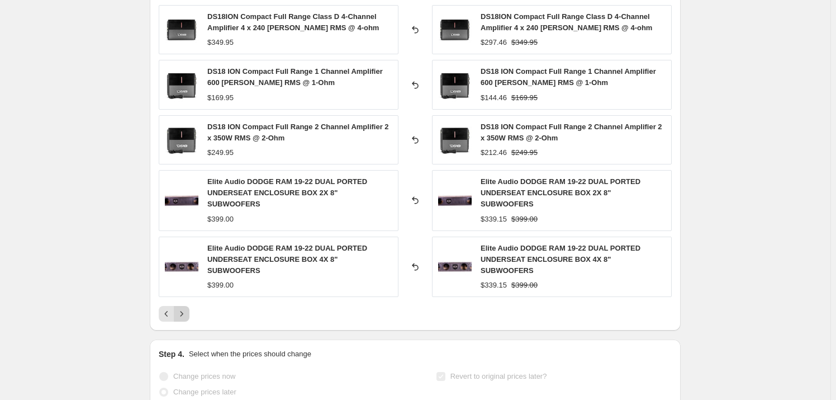
click at [184, 308] on icon "Next" at bounding box center [181, 313] width 11 height 11
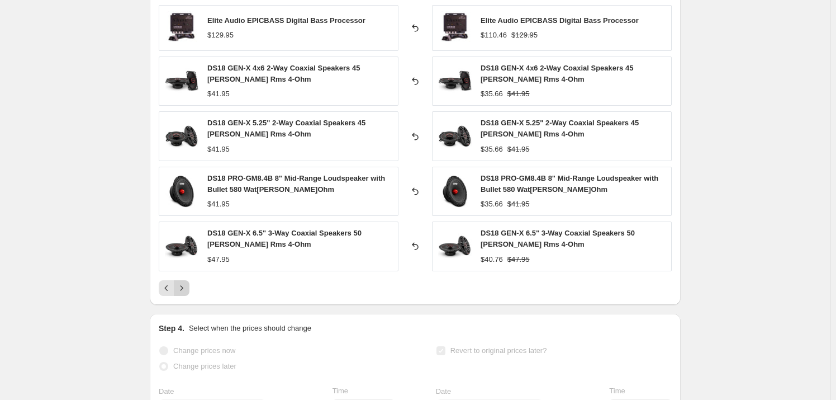
click at [184, 294] on button "Next" at bounding box center [182, 288] width 16 height 16
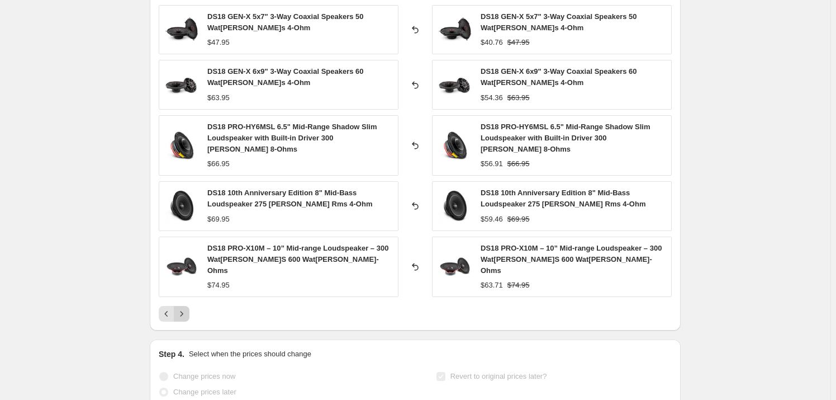
click at [184, 308] on icon "Next" at bounding box center [181, 313] width 11 height 11
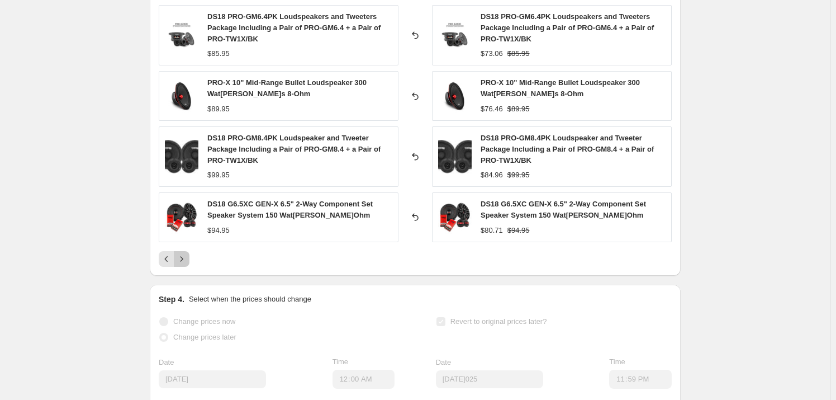
click at [187, 262] on icon "Next" at bounding box center [181, 258] width 11 height 11
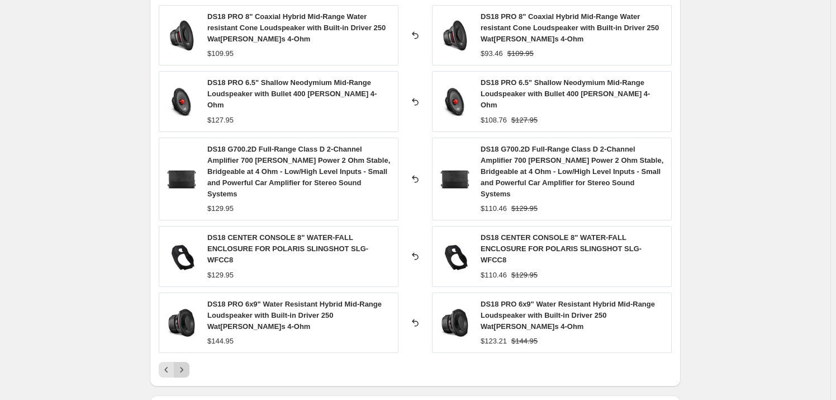
click at [185, 364] on icon "Next" at bounding box center [181, 369] width 11 height 11
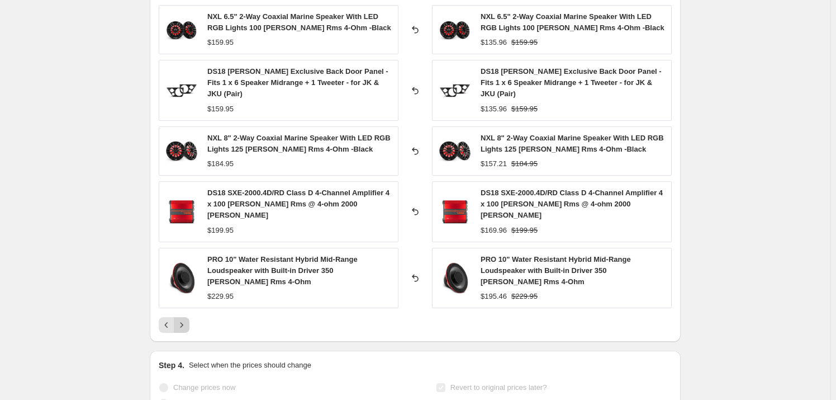
click at [185, 317] on button "Next" at bounding box center [182, 325] width 16 height 16
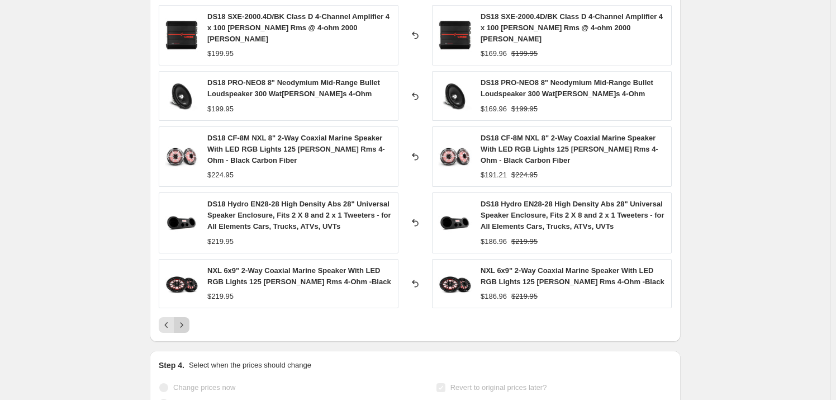
click at [186, 319] on icon "Next" at bounding box center [181, 324] width 11 height 11
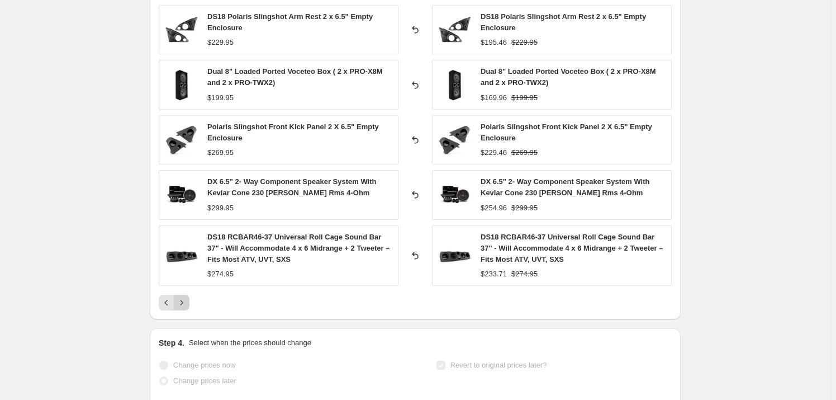
click at [186, 301] on icon "Next" at bounding box center [181, 302] width 11 height 11
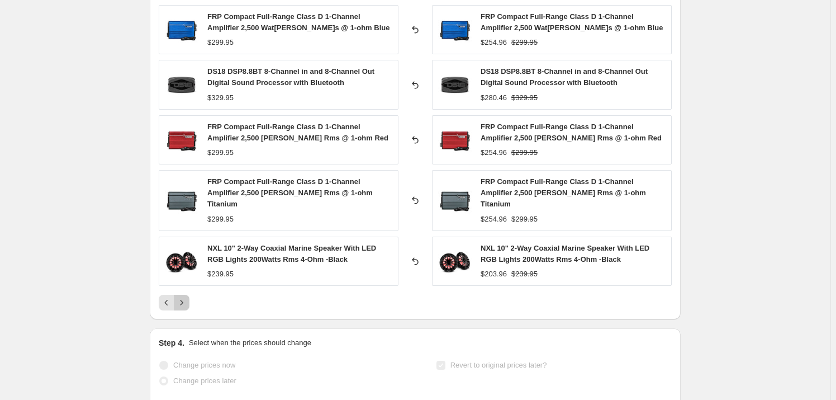
click at [189, 294] on button "Next" at bounding box center [182, 302] width 16 height 16
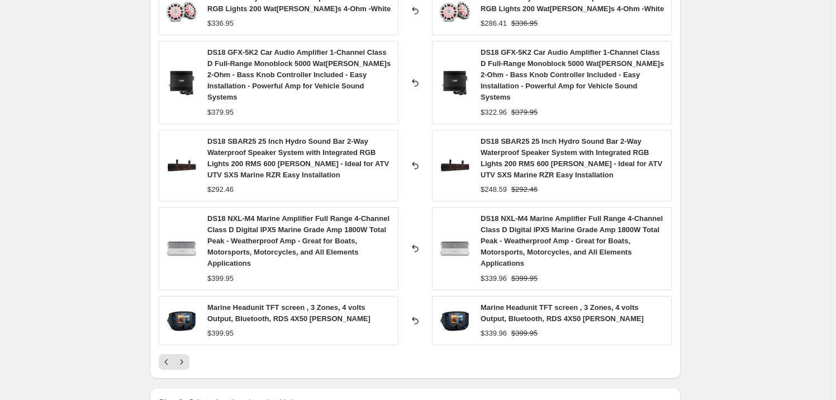
scroll to position [812, 0]
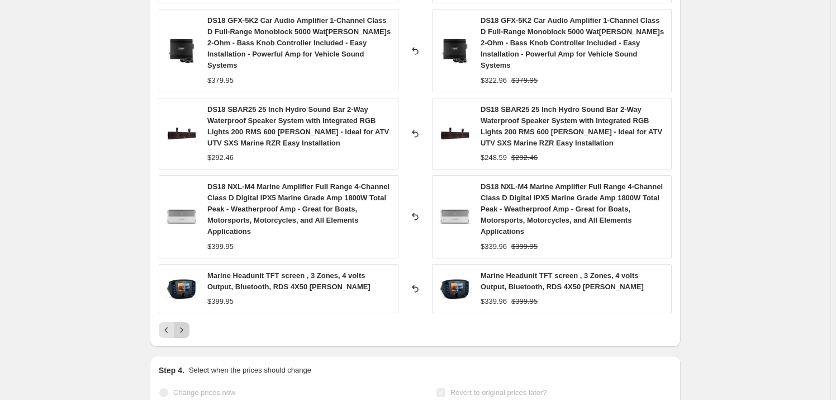
click at [187, 324] on icon "Next" at bounding box center [181, 329] width 11 height 11
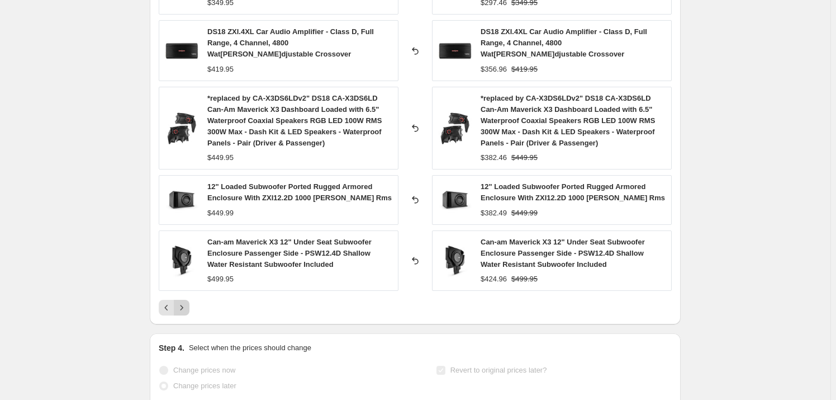
click at [183, 305] on icon "Next" at bounding box center [181, 307] width 11 height 11
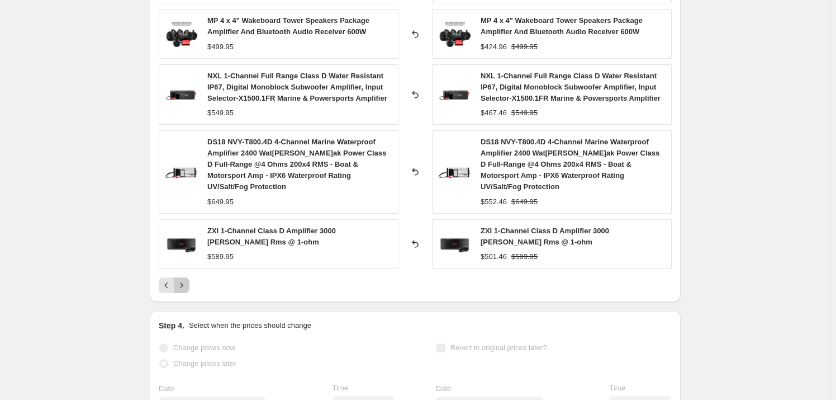
click at [187, 279] on icon "Next" at bounding box center [181, 284] width 11 height 11
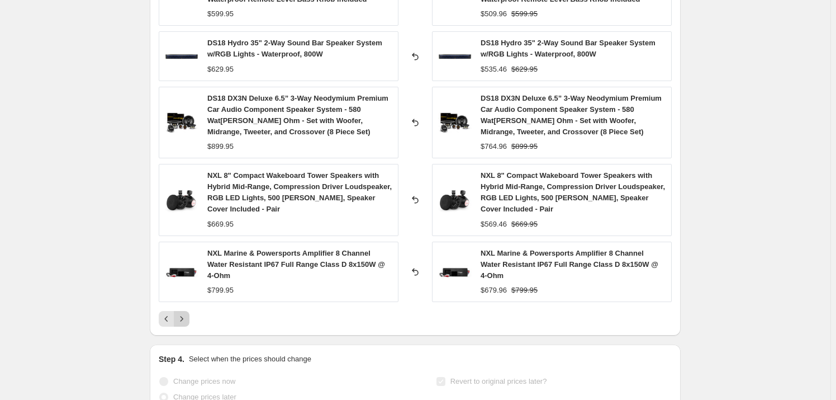
click at [187, 317] on icon "Next" at bounding box center [181, 318] width 11 height 11
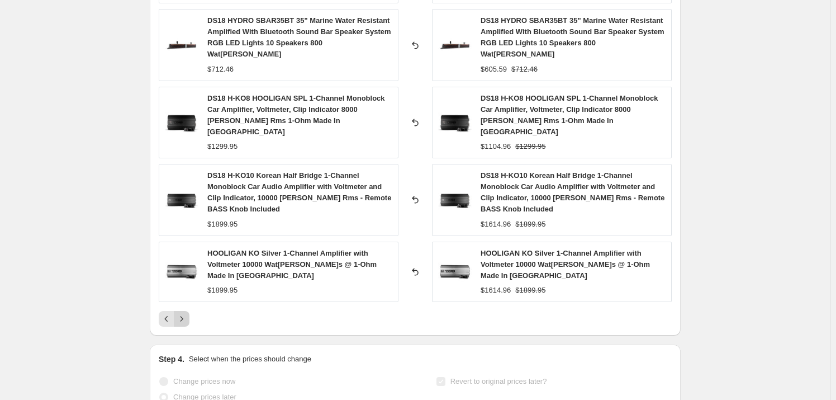
click at [187, 313] on icon "Next" at bounding box center [181, 318] width 11 height 11
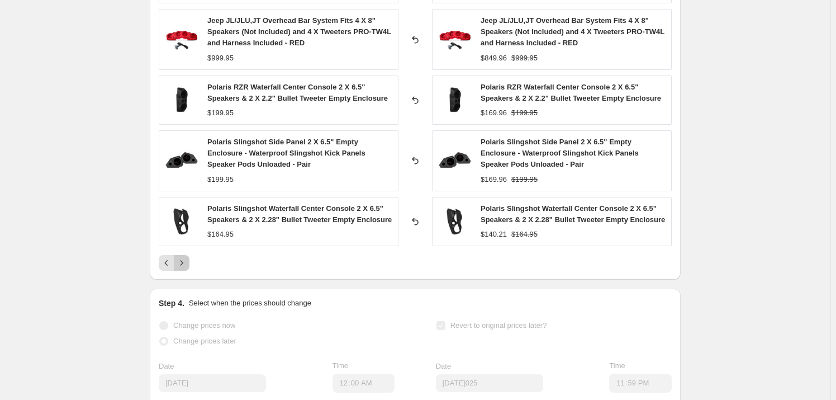
click at [187, 267] on icon "Next" at bounding box center [181, 262] width 11 height 11
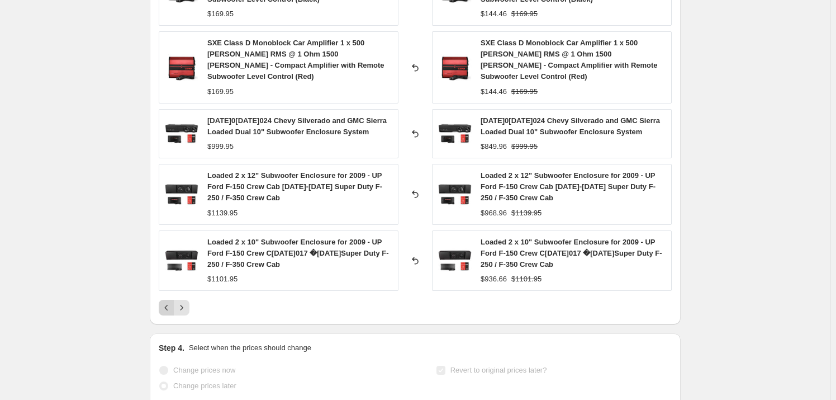
click at [168, 305] on icon "Previous" at bounding box center [166, 308] width 3 height 6
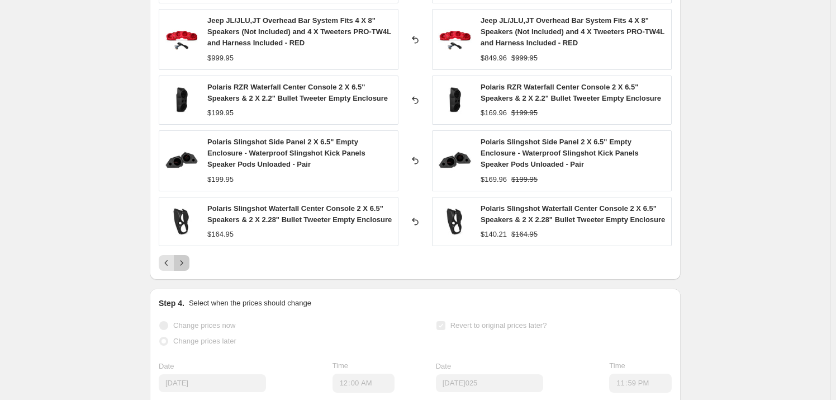
click at [187, 259] on icon "Next" at bounding box center [181, 262] width 11 height 11
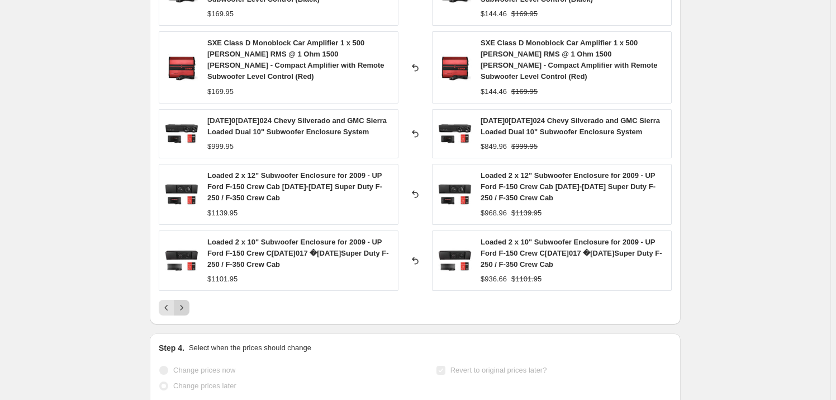
click at [185, 302] on icon "Next" at bounding box center [181, 307] width 11 height 11
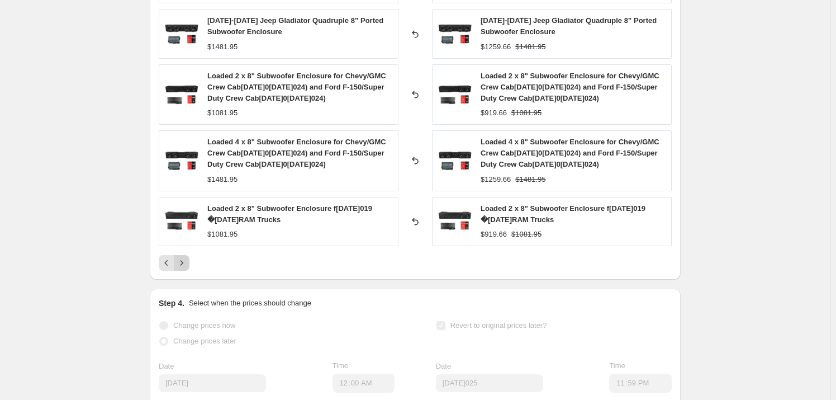
click at [187, 258] on icon "Next" at bounding box center [181, 262] width 11 height 11
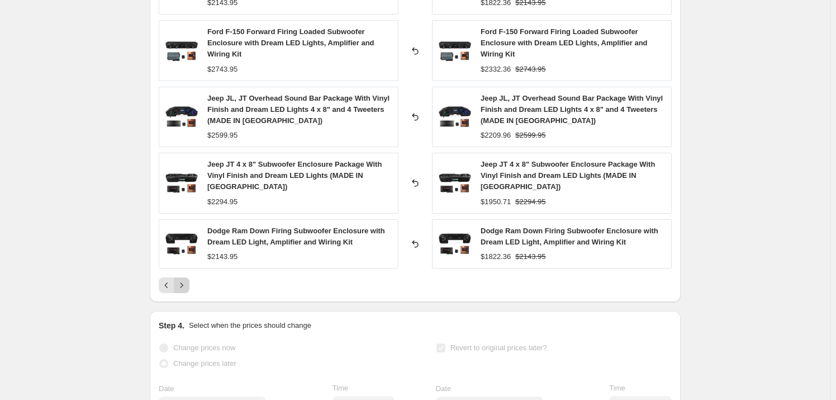
click at [186, 279] on icon "Next" at bounding box center [181, 284] width 11 height 11
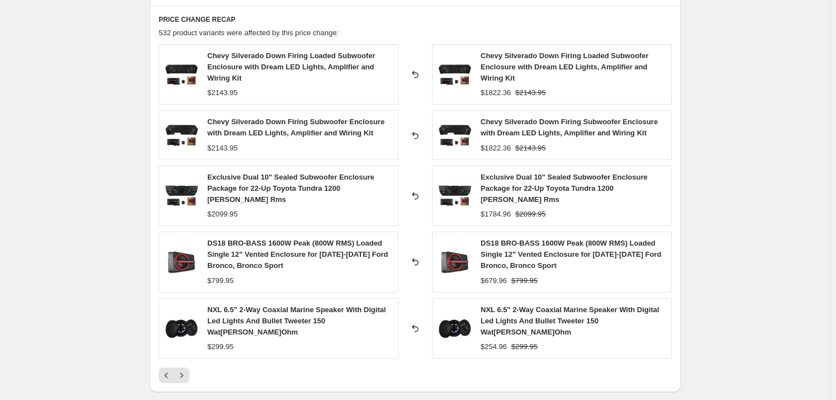
scroll to position [711, 0]
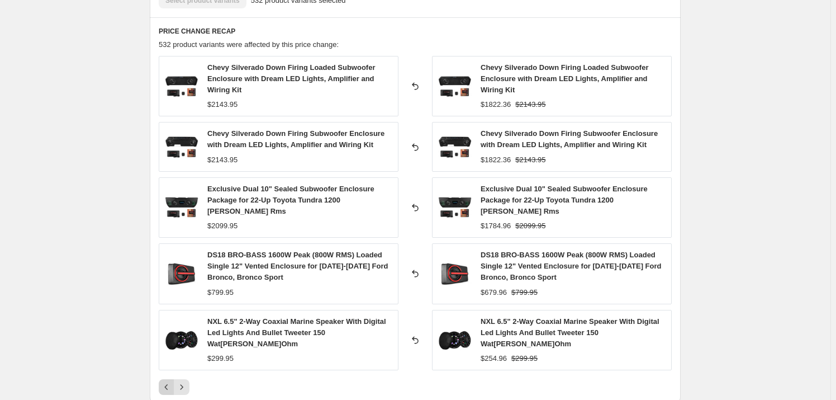
click at [169, 381] on icon "Previous" at bounding box center [166, 386] width 11 height 11
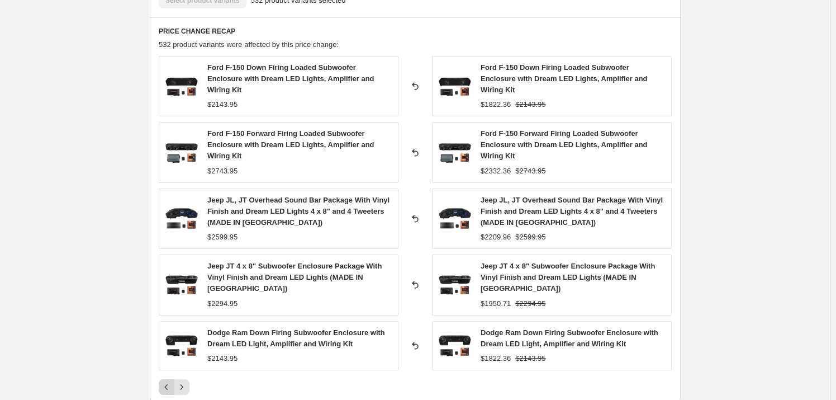
click at [168, 384] on icon "Previous" at bounding box center [166, 387] width 3 height 6
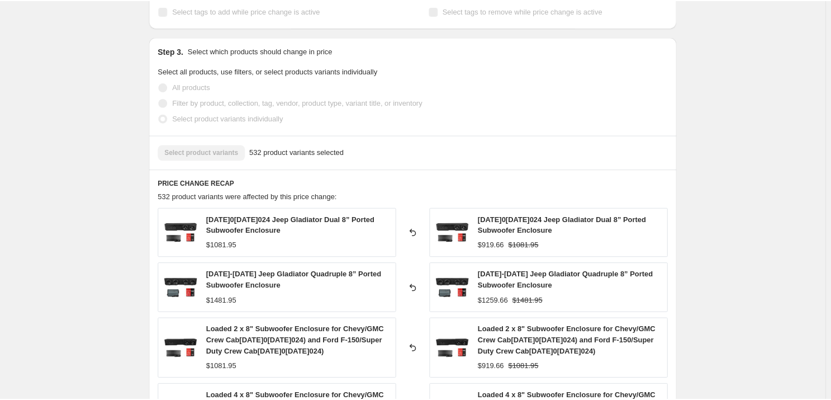
scroll to position [609, 0]
